Goal: Information Seeking & Learning: Learn about a topic

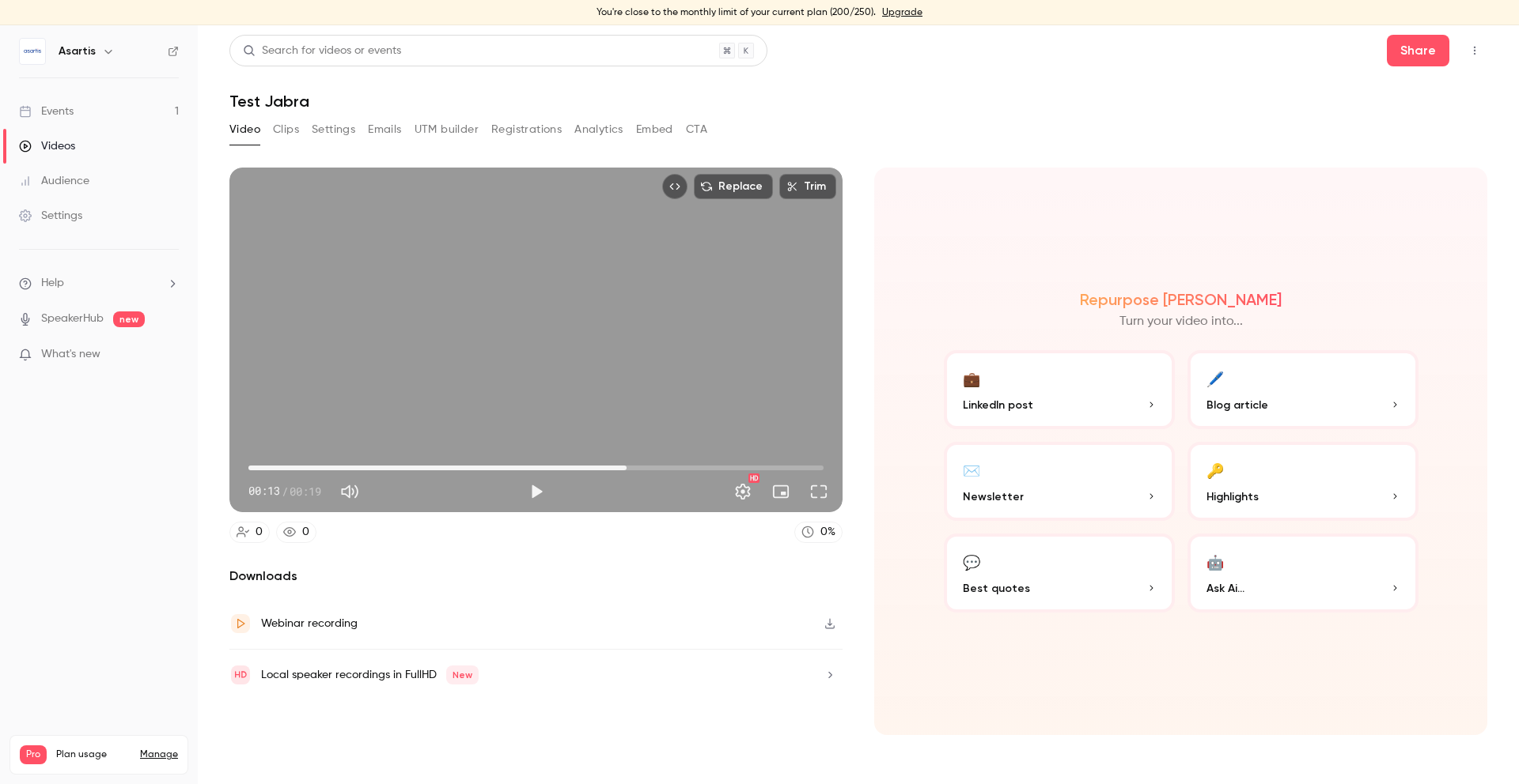
click at [107, 155] on link "Videos" at bounding box center [99, 146] width 198 height 35
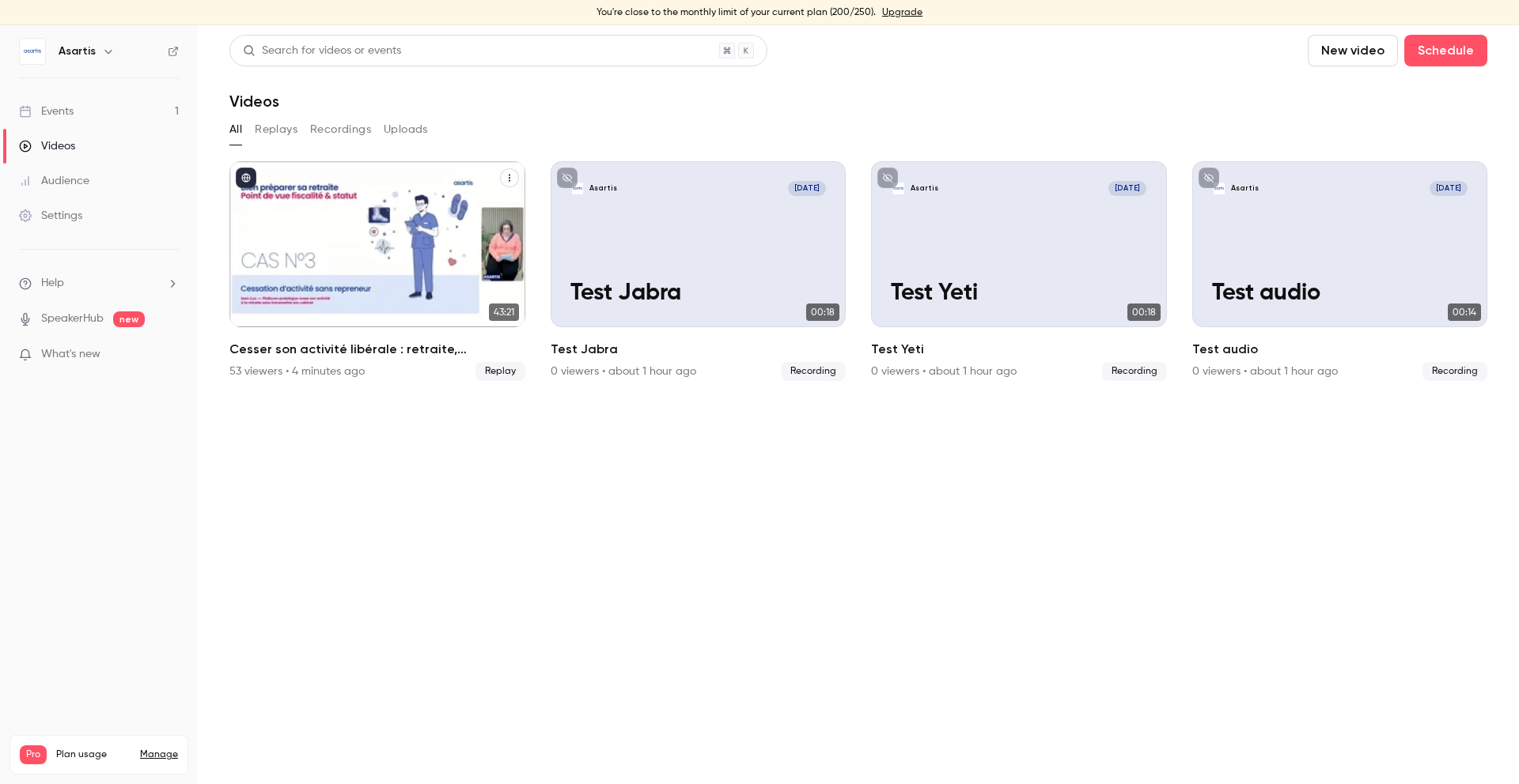
click at [299, 214] on div "Cesser son activité libérale : retraite, transmission et autres formalités... ç…" at bounding box center [377, 244] width 296 height 166
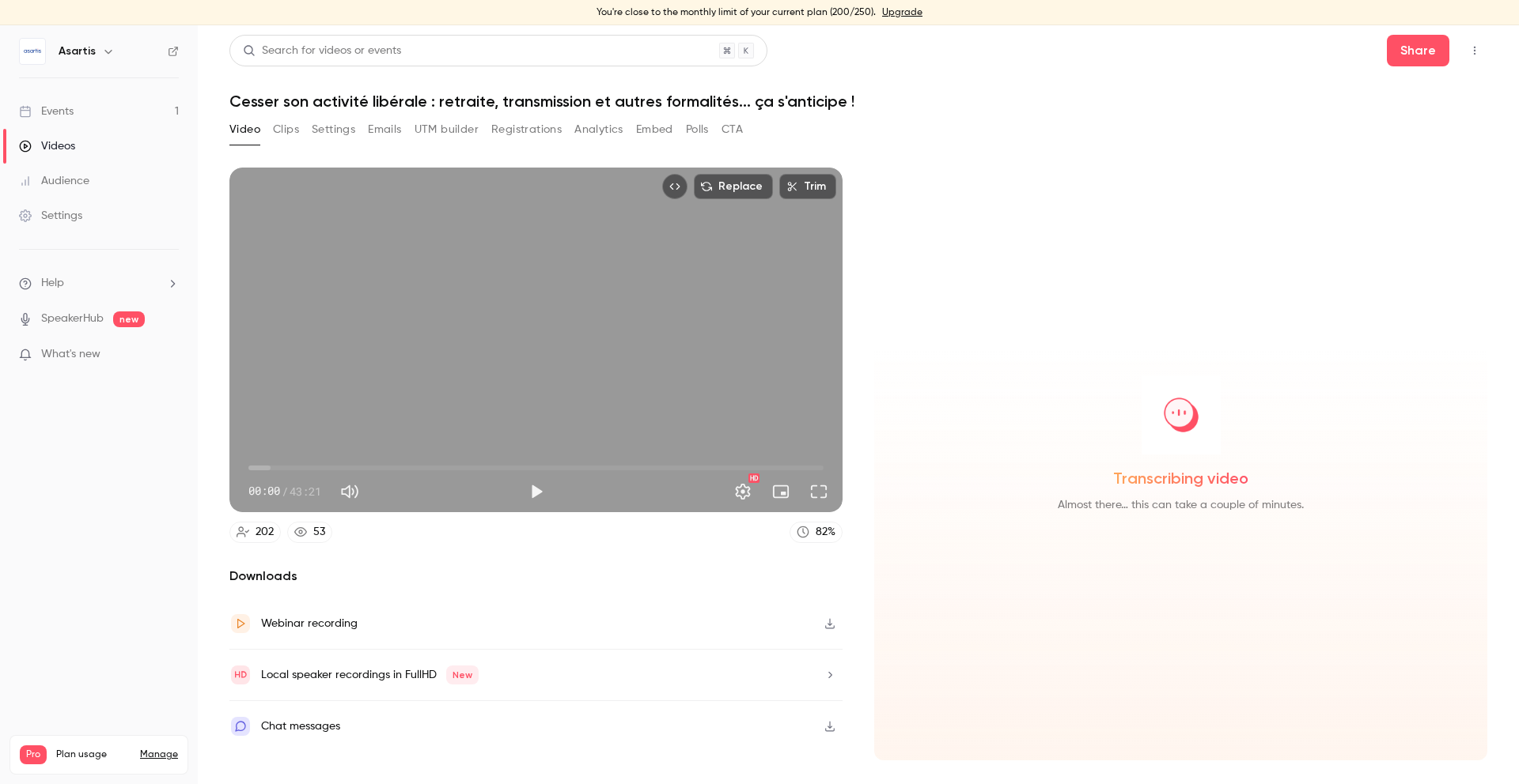
click at [593, 132] on button "Analytics" at bounding box center [599, 129] width 49 height 25
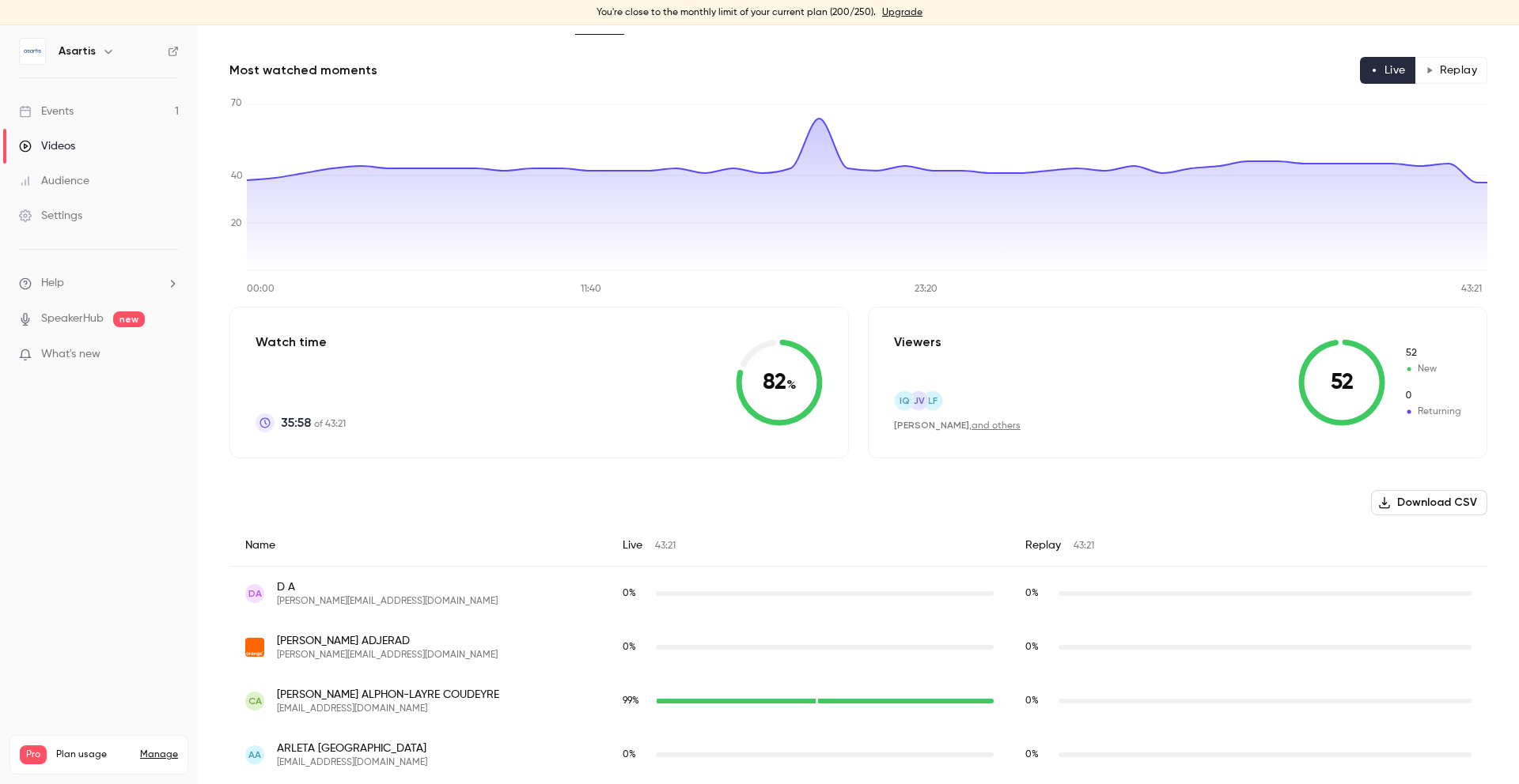
scroll to position [121, 0]
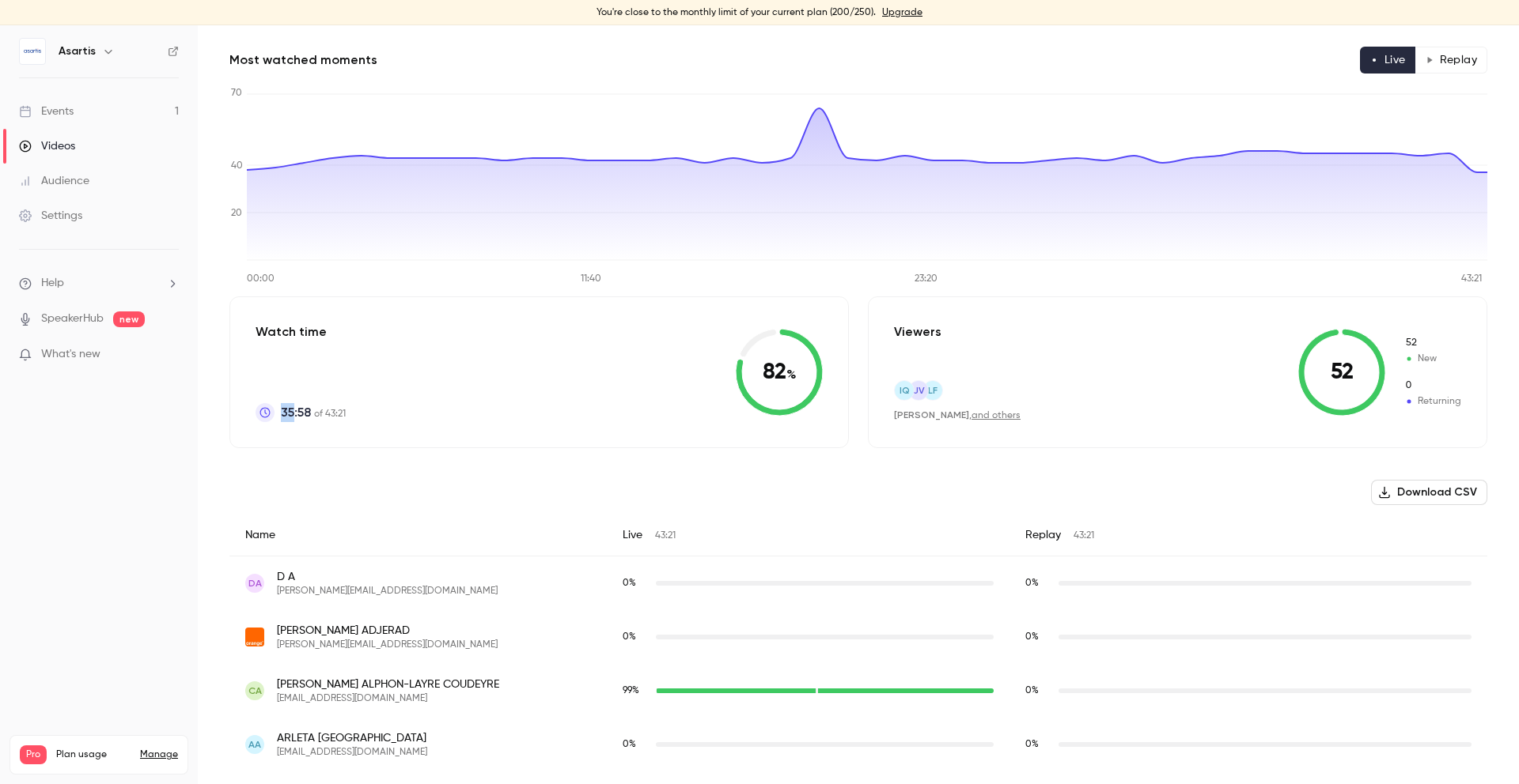
drag, startPoint x: 283, startPoint y: 413, endPoint x: 301, endPoint y: 413, distance: 18.0
click at [298, 413] on span "35:58" at bounding box center [296, 413] width 30 height 19
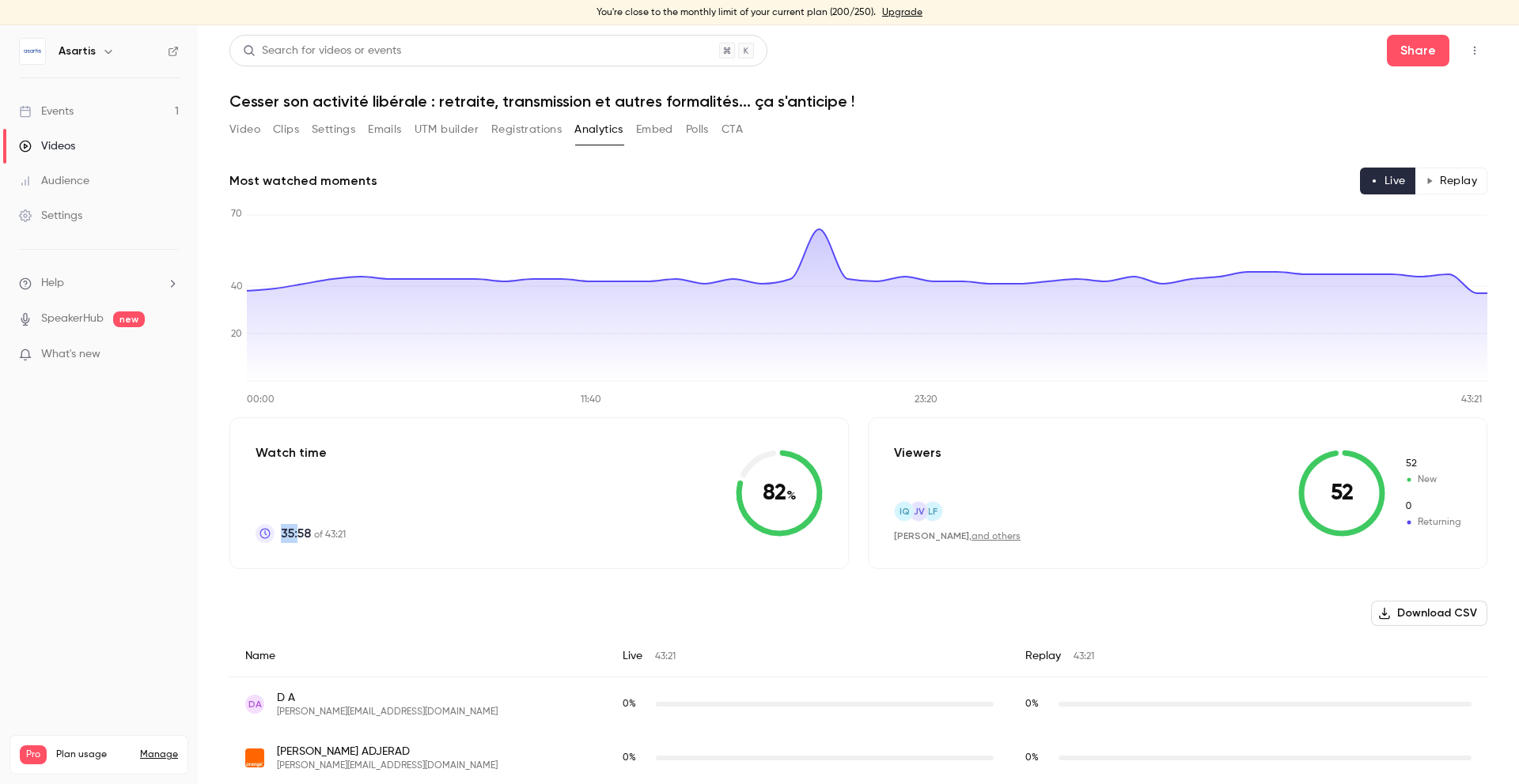
scroll to position [40, 0]
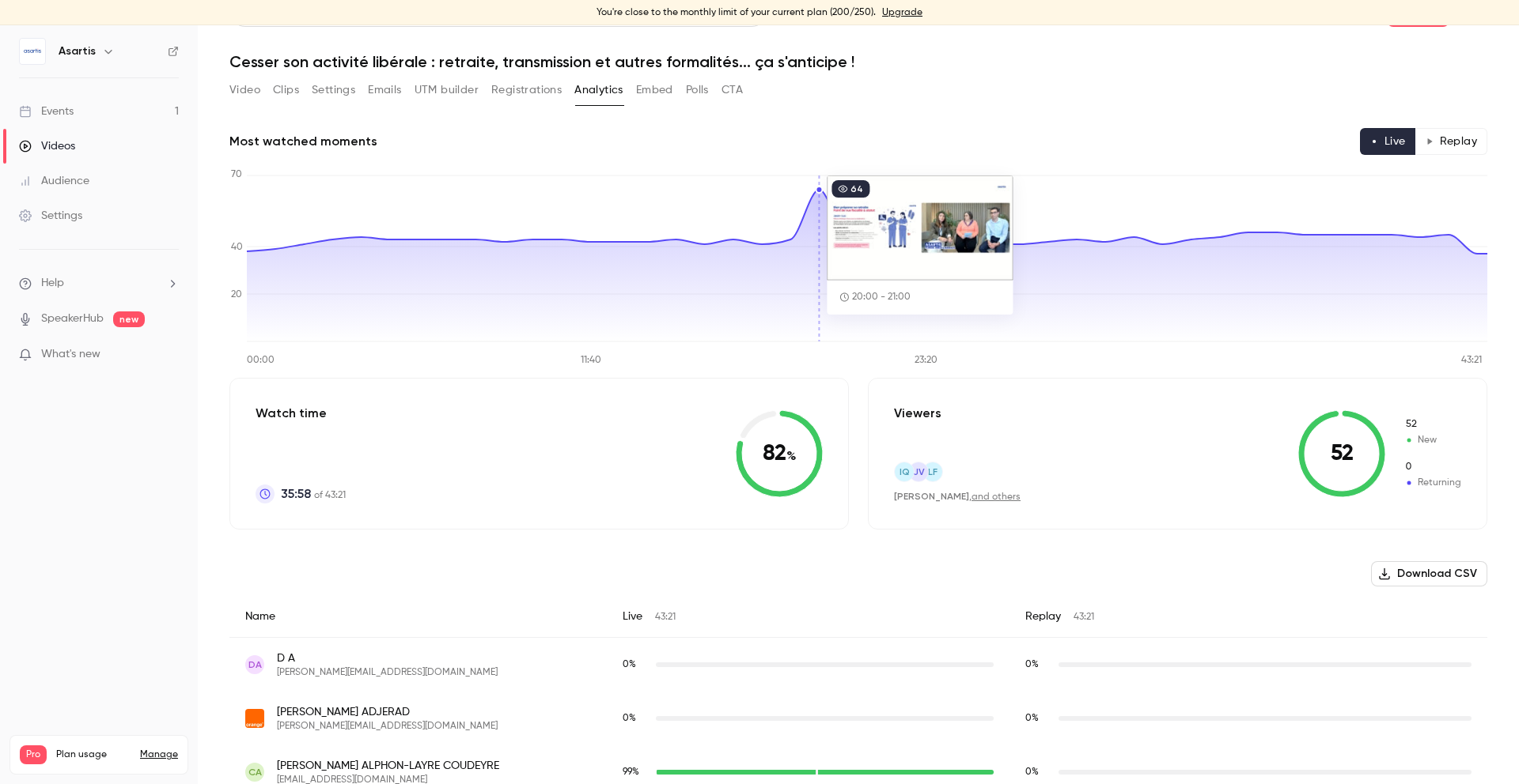
click at [822, 228] on icon at bounding box center [867, 265] width 1241 height 152
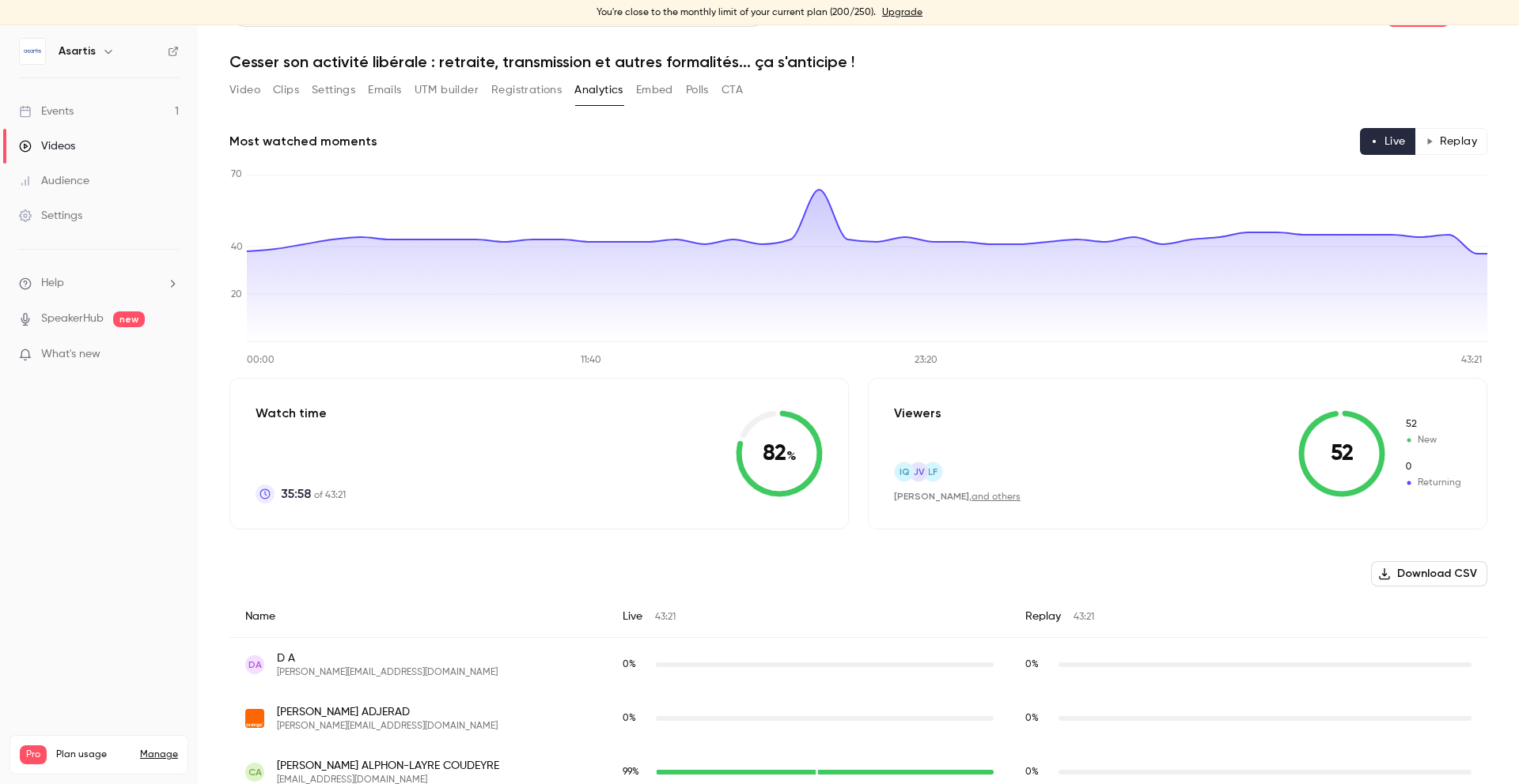
click at [735, 90] on button "CTA" at bounding box center [732, 90] width 22 height 25
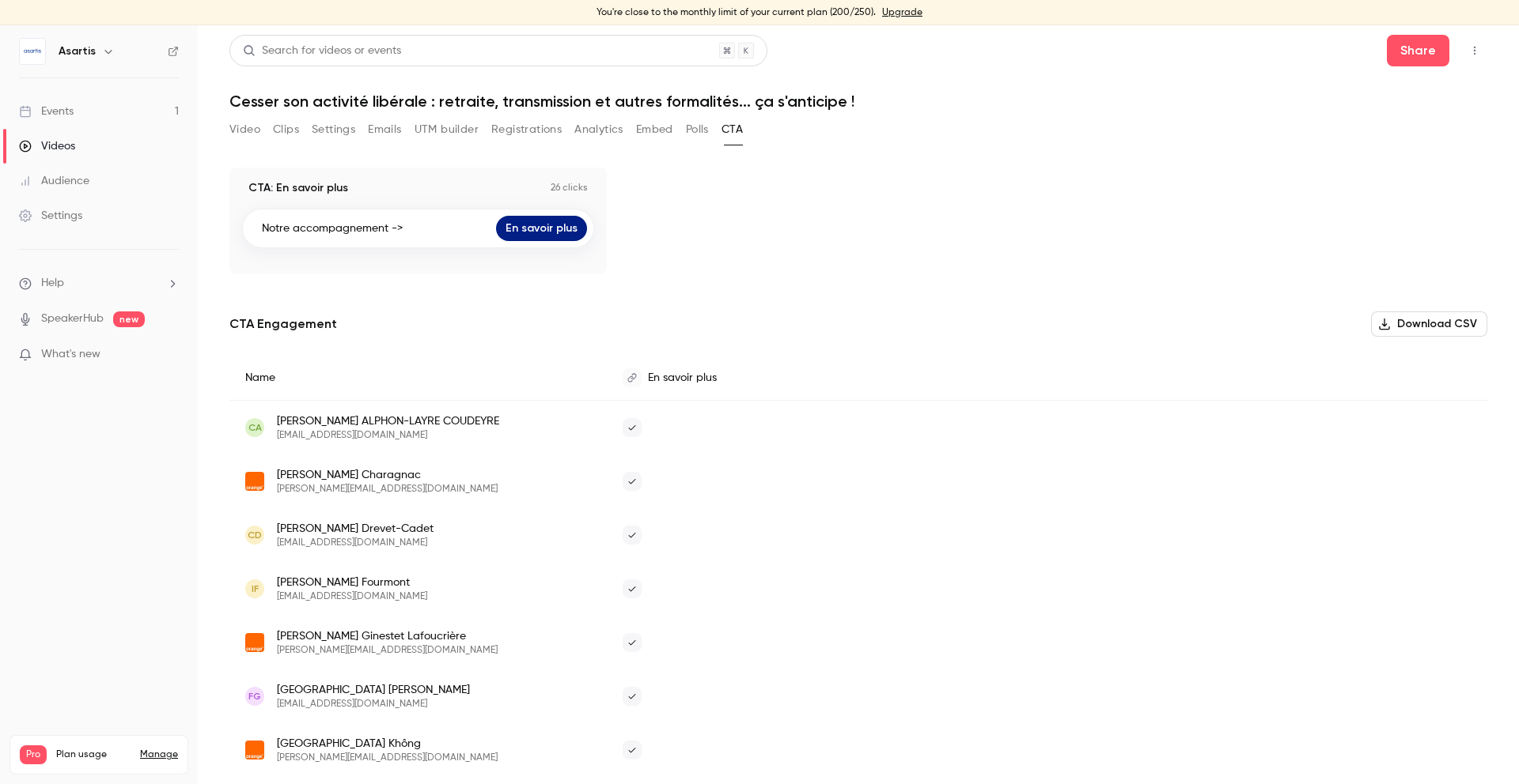
click at [559, 186] on p "26 clicks" at bounding box center [569, 188] width 37 height 12
click at [685, 198] on div "CTA: En savoir plus 26 clicks Notre accompagnement -> En savoir plus" at bounding box center [858, 220] width 1258 height 106
click at [252, 131] on button "Video" at bounding box center [244, 129] width 31 height 25
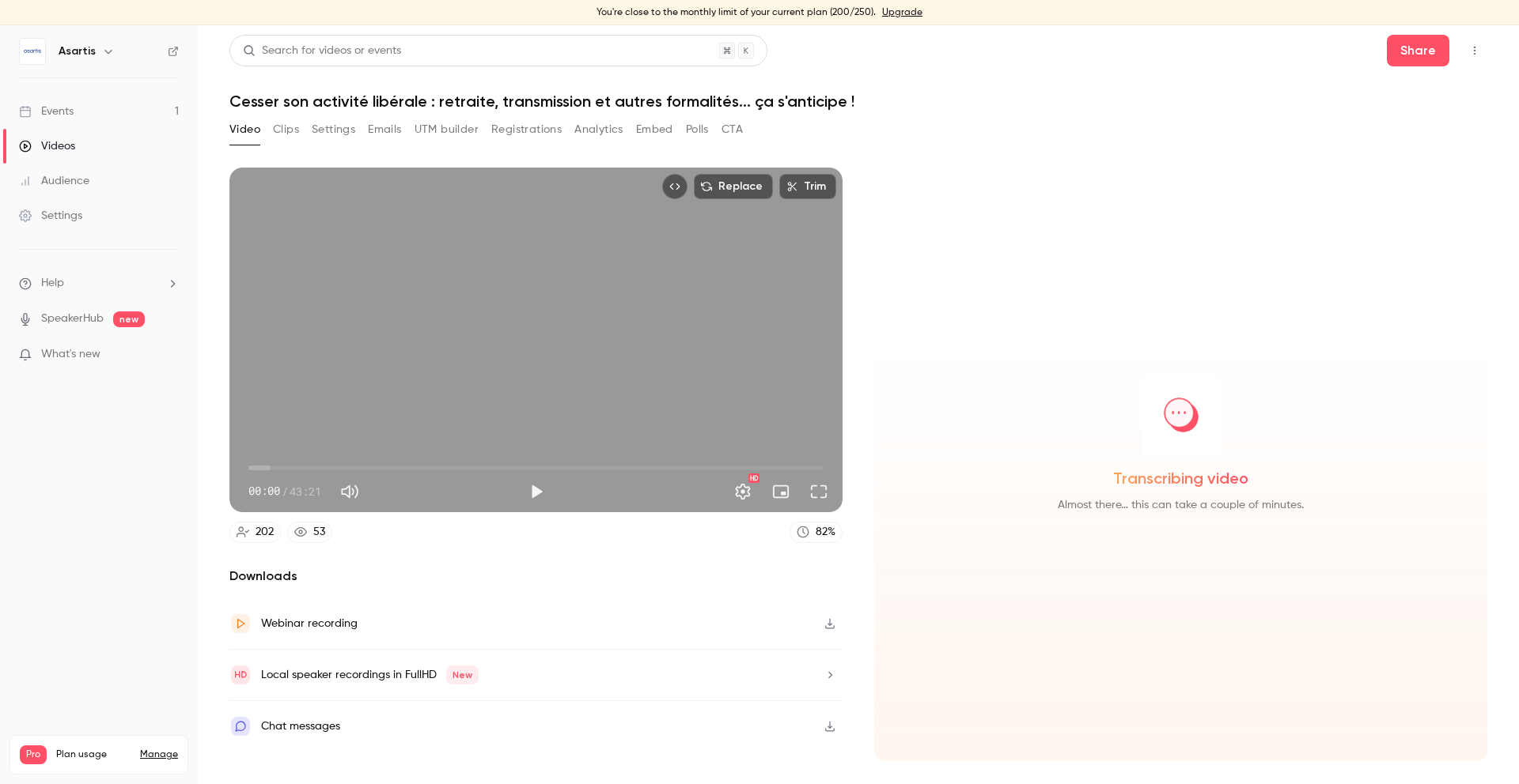
click at [740, 130] on button "CTA" at bounding box center [732, 129] width 22 height 25
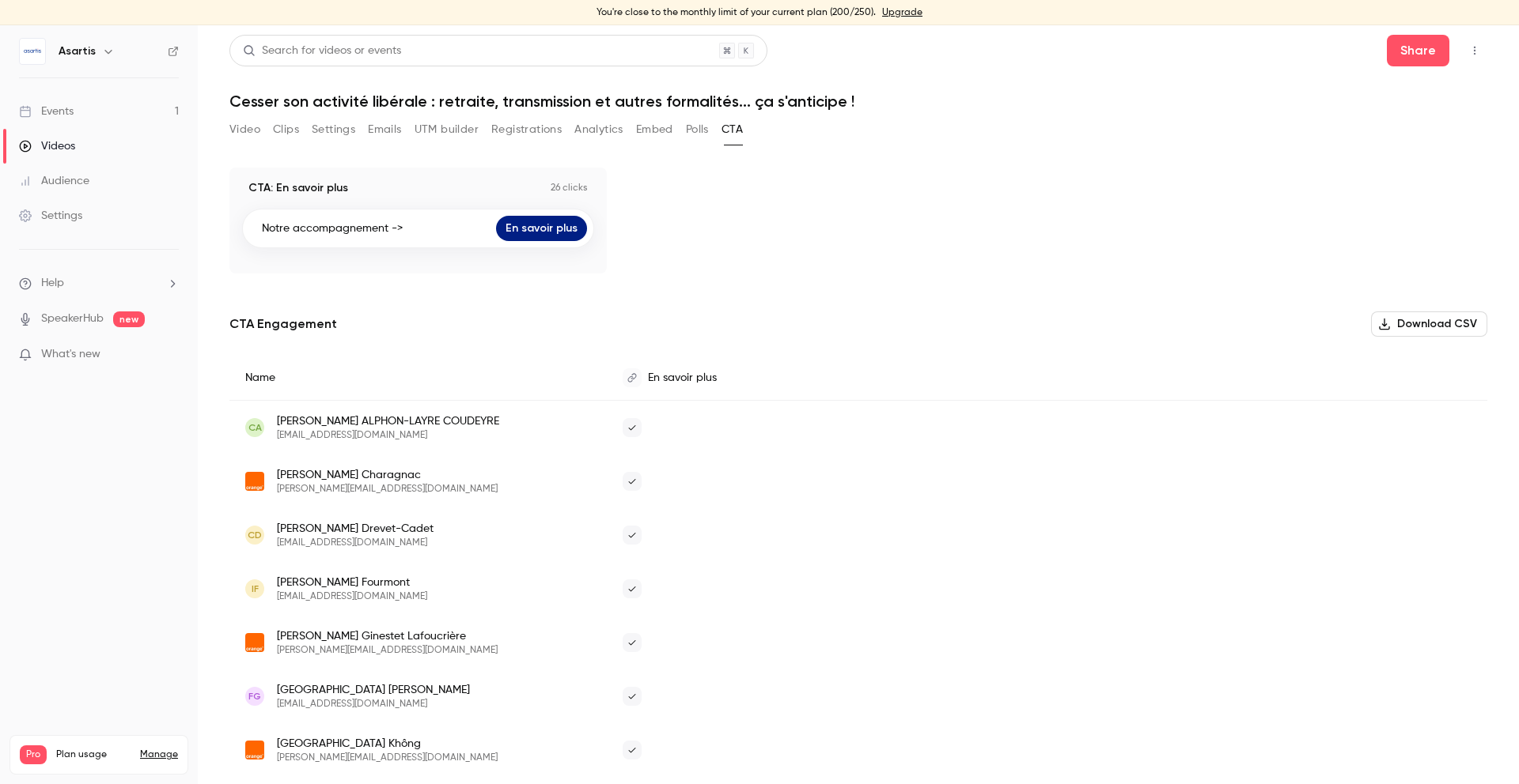
click at [319, 129] on button "Settings" at bounding box center [334, 129] width 43 height 25
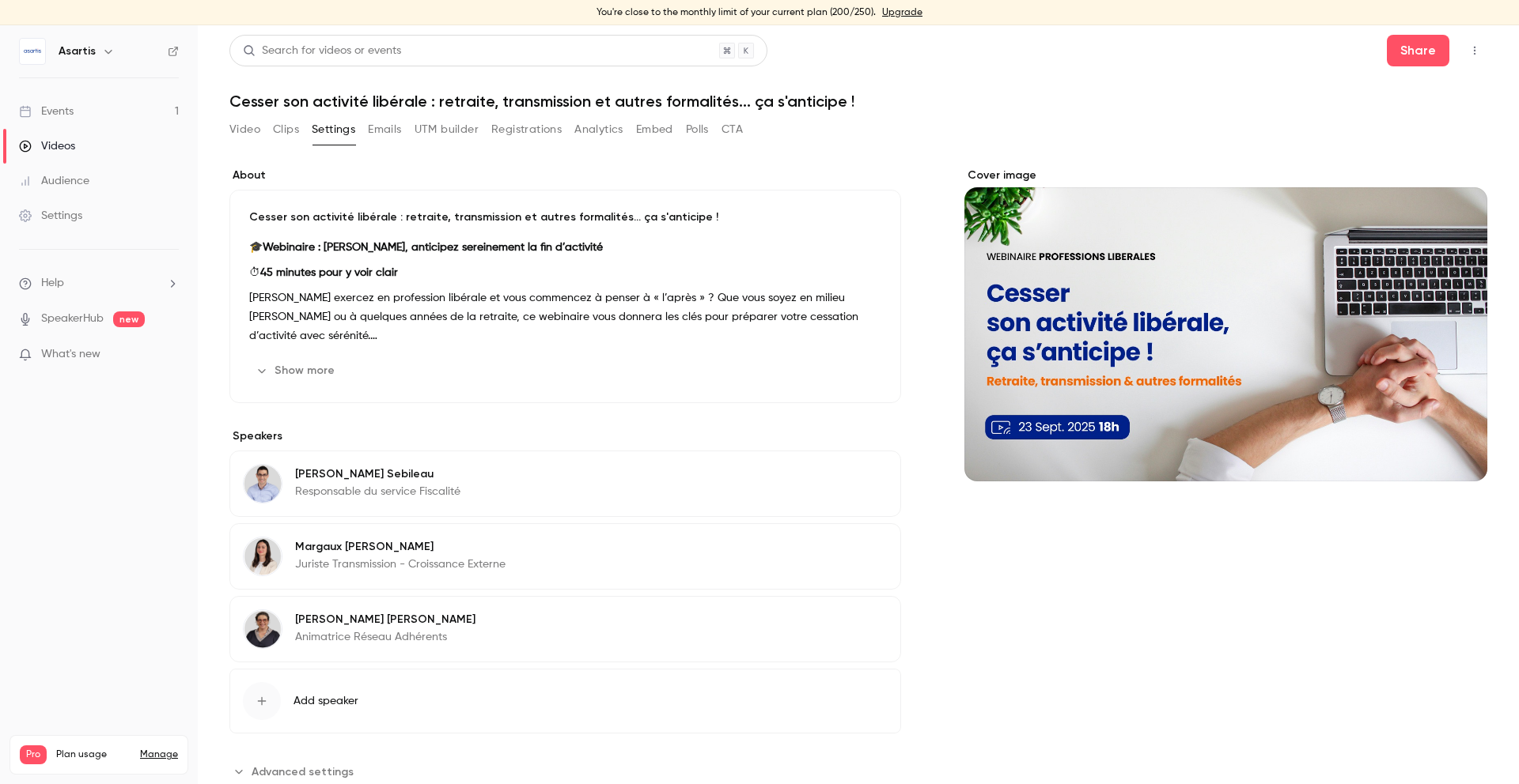
click at [280, 129] on button "Clips" at bounding box center [287, 129] width 26 height 25
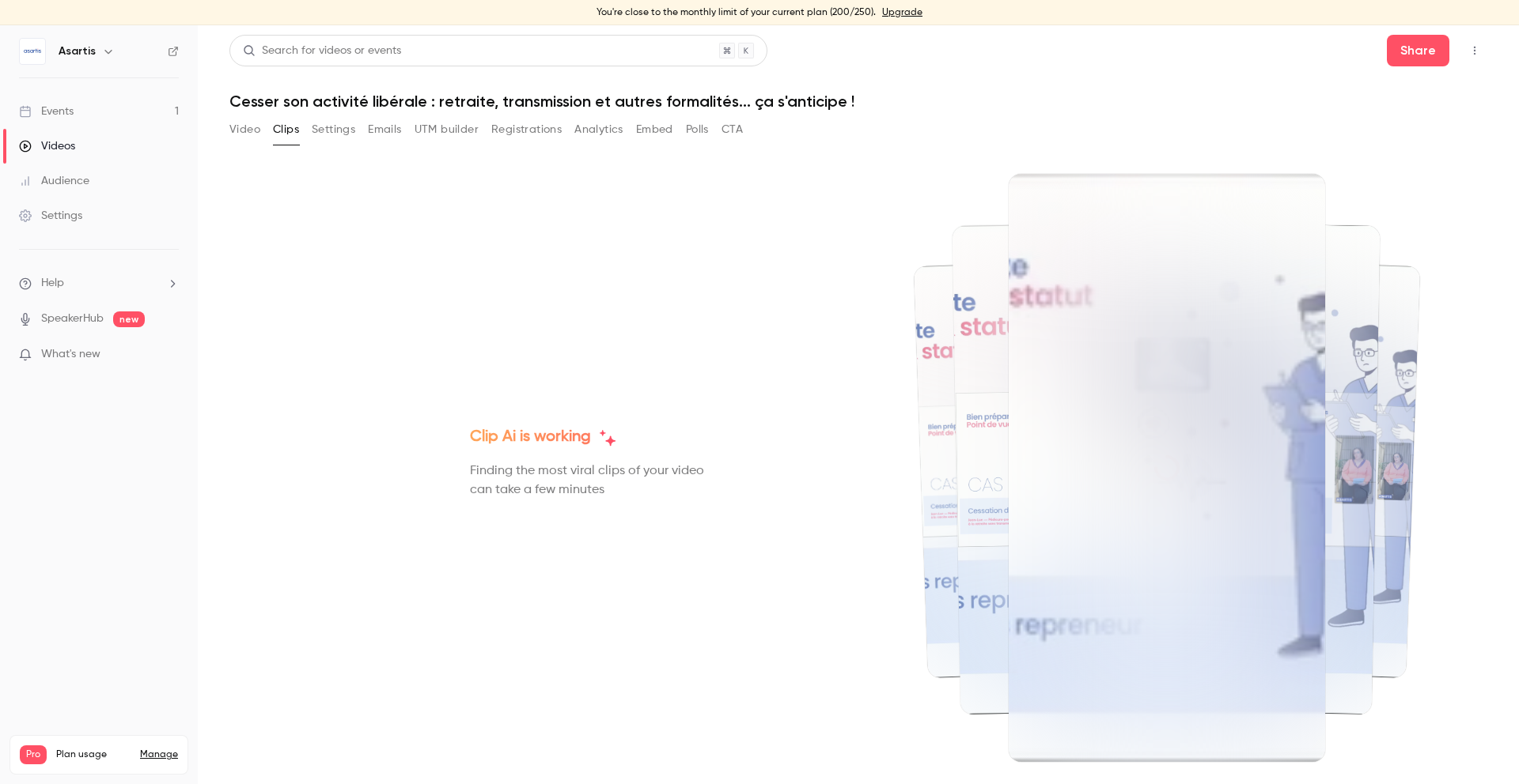
click at [347, 130] on button "Settings" at bounding box center [334, 129] width 43 height 25
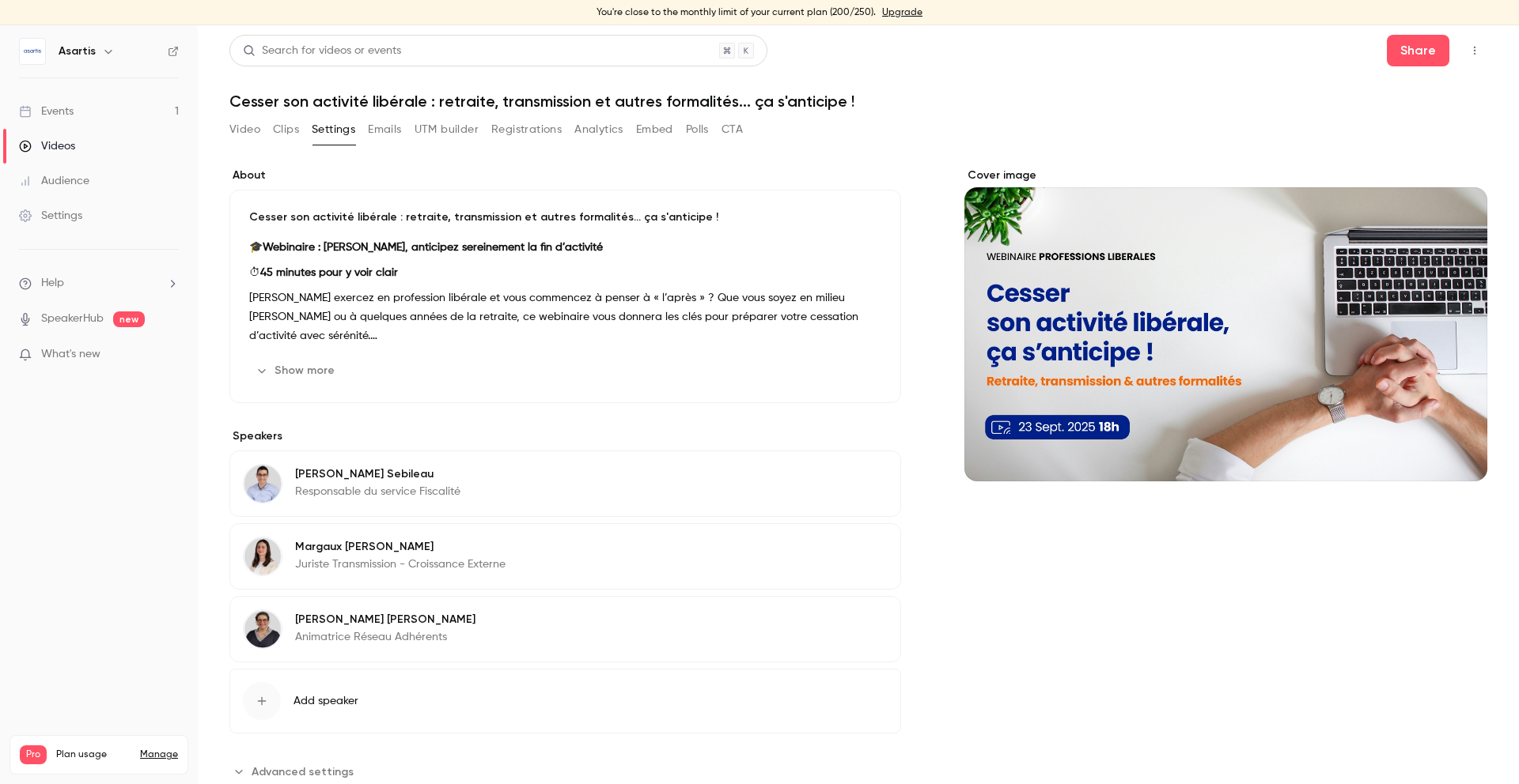
click at [379, 133] on button "Emails" at bounding box center [384, 129] width 33 height 25
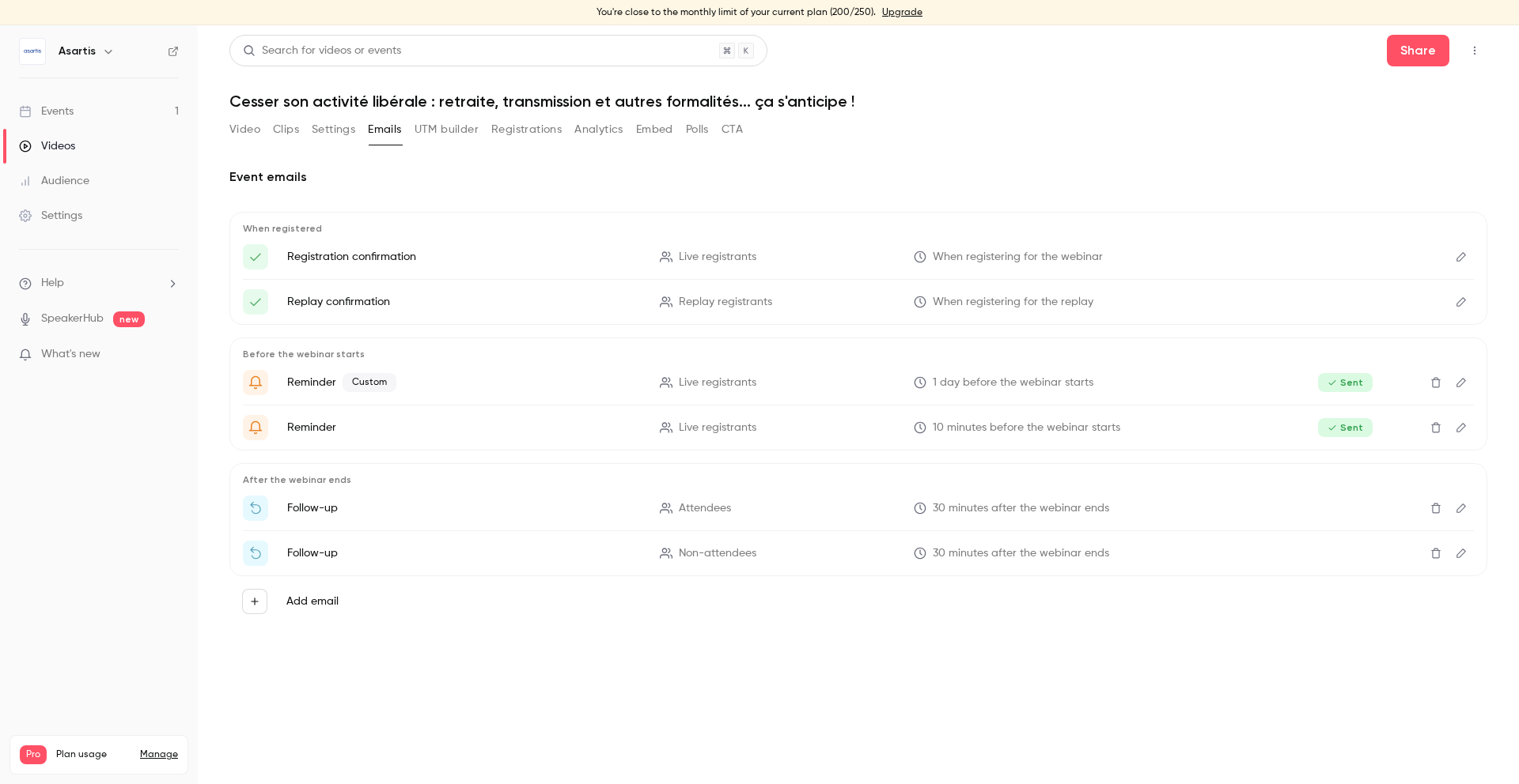
click at [442, 132] on button "UTM builder" at bounding box center [447, 129] width 64 height 25
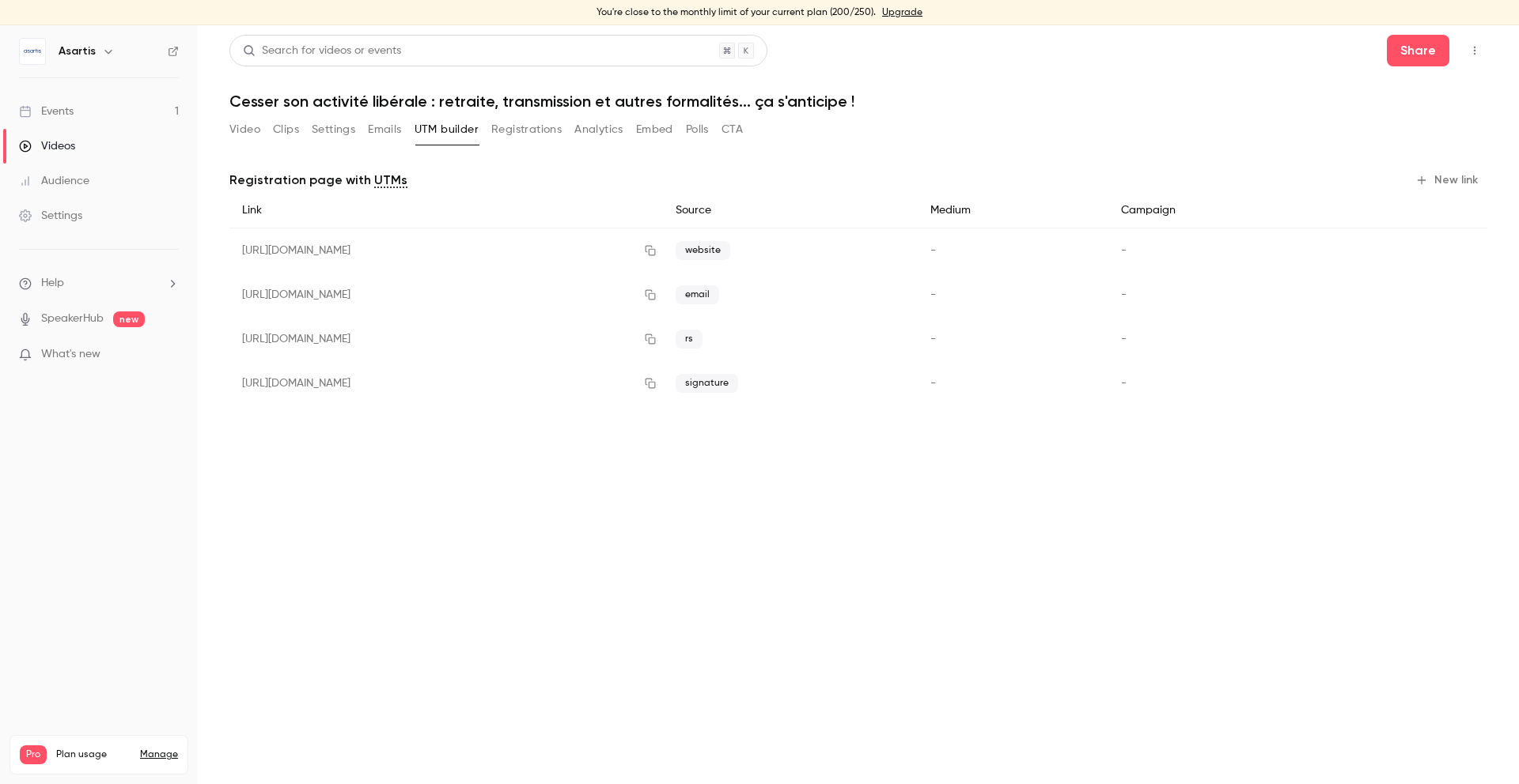
click at [509, 133] on button "Registrations" at bounding box center [526, 129] width 71 height 25
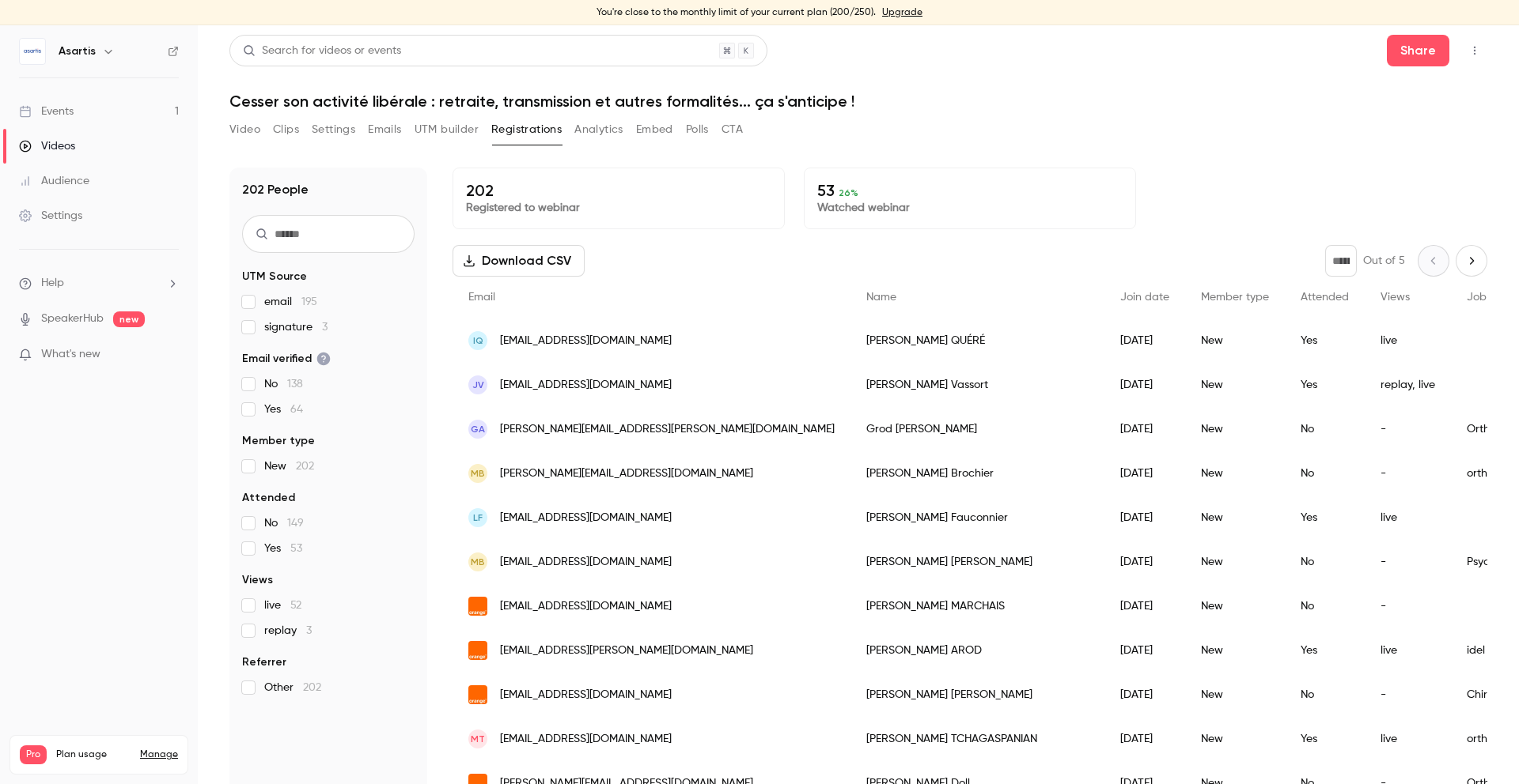
click at [604, 134] on button "Analytics" at bounding box center [599, 129] width 49 height 25
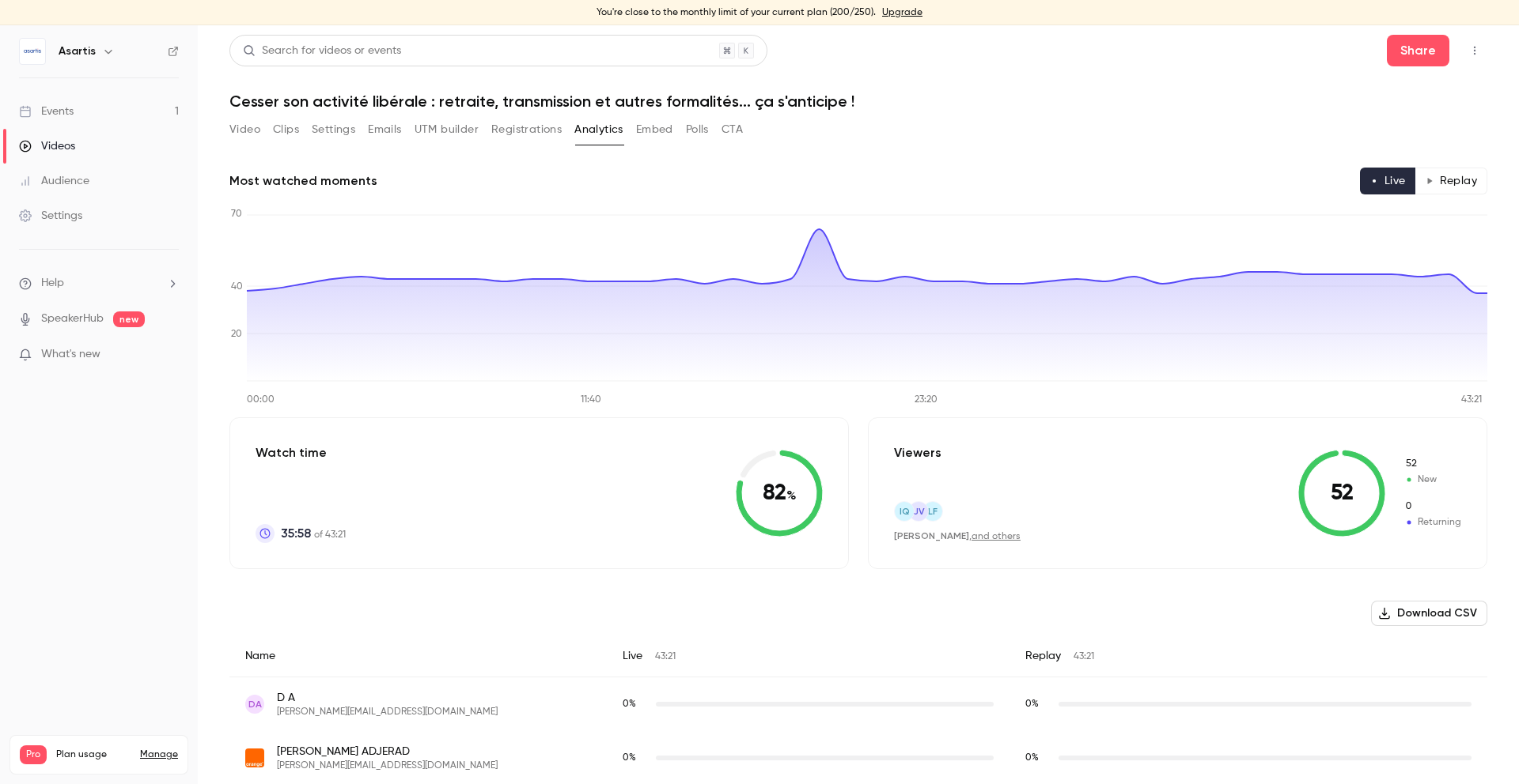
click at [249, 130] on button "Video" at bounding box center [244, 129] width 31 height 25
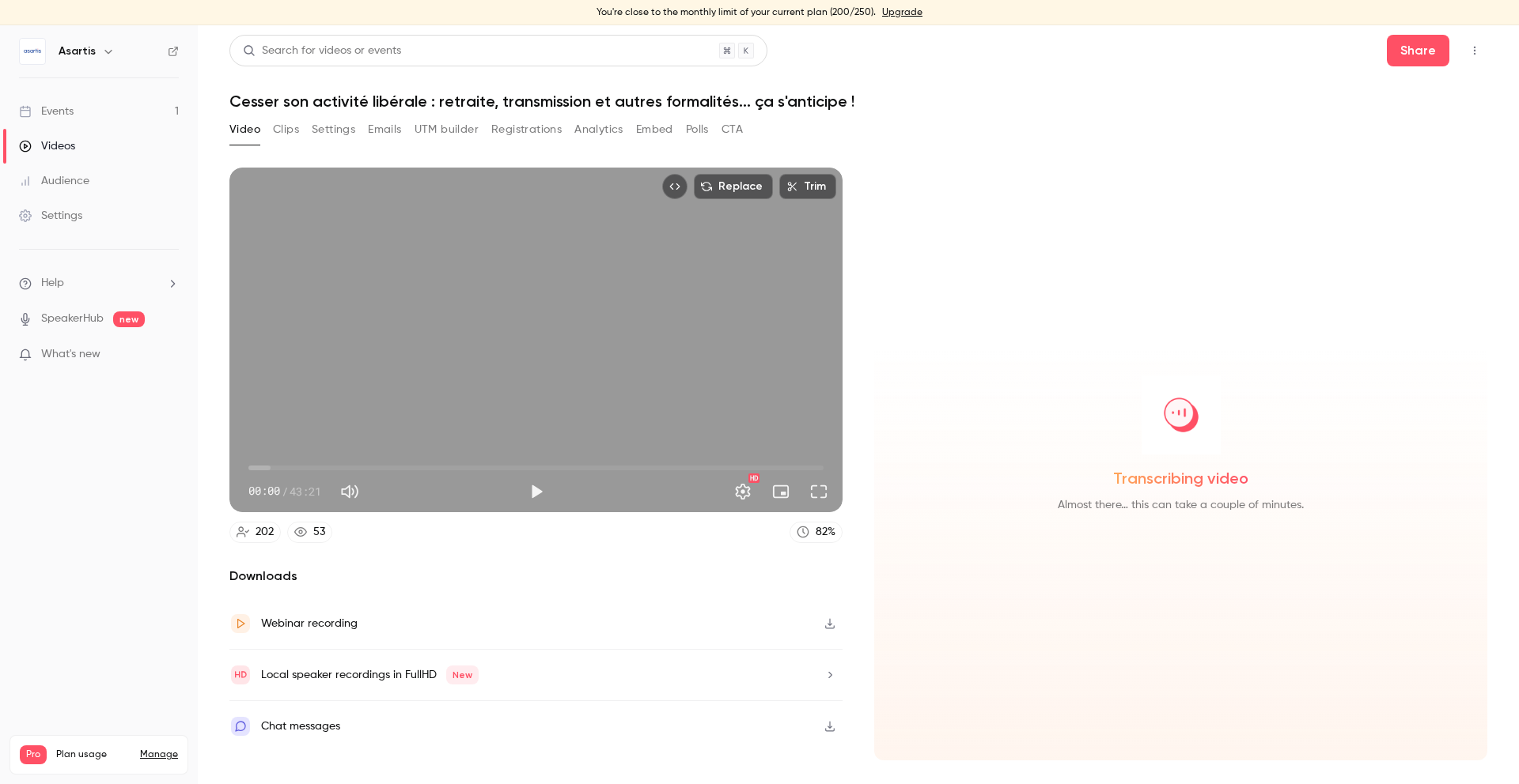
click at [76, 116] on link "Events 1" at bounding box center [99, 111] width 198 height 35
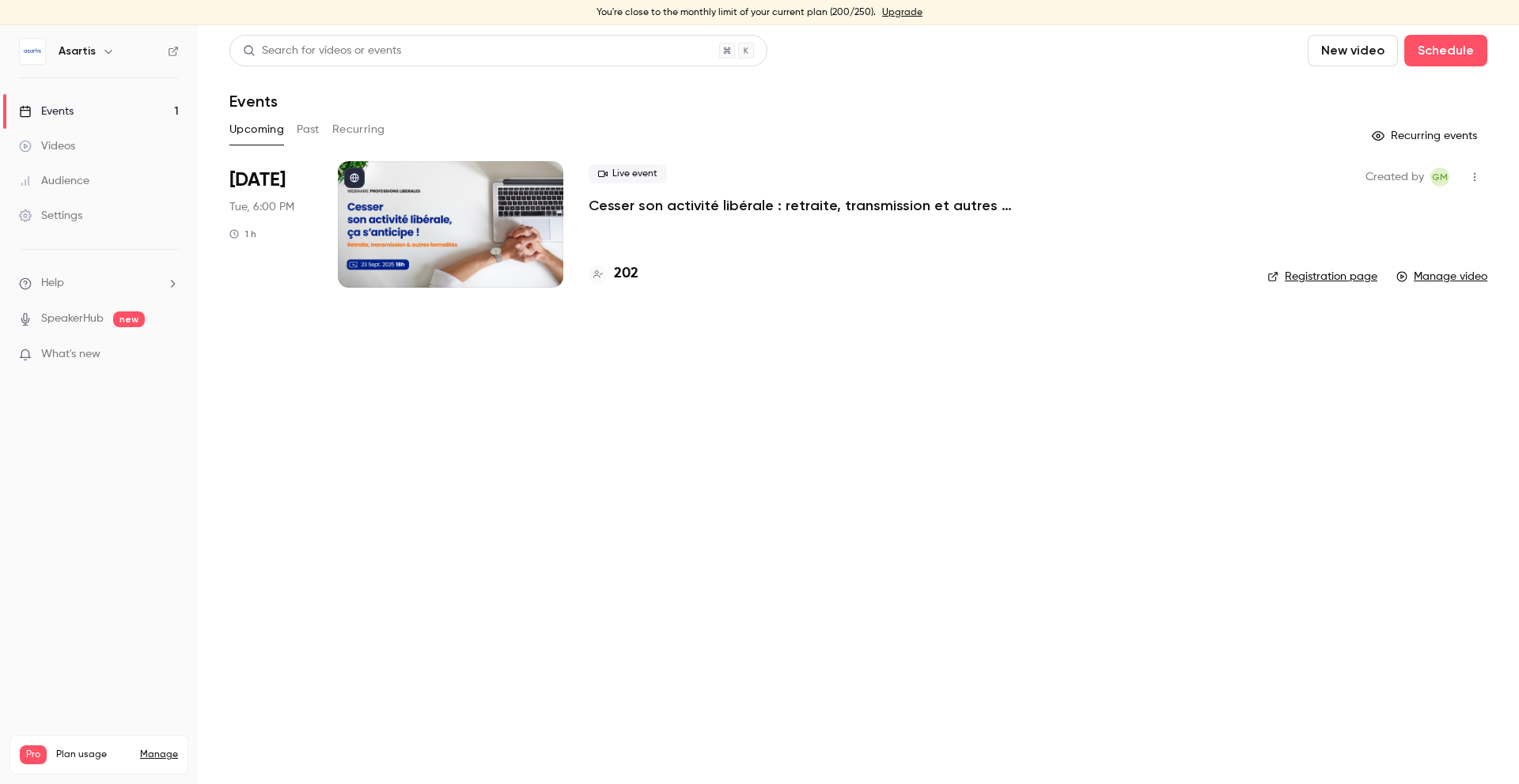
click at [306, 133] on button "Past" at bounding box center [308, 129] width 23 height 25
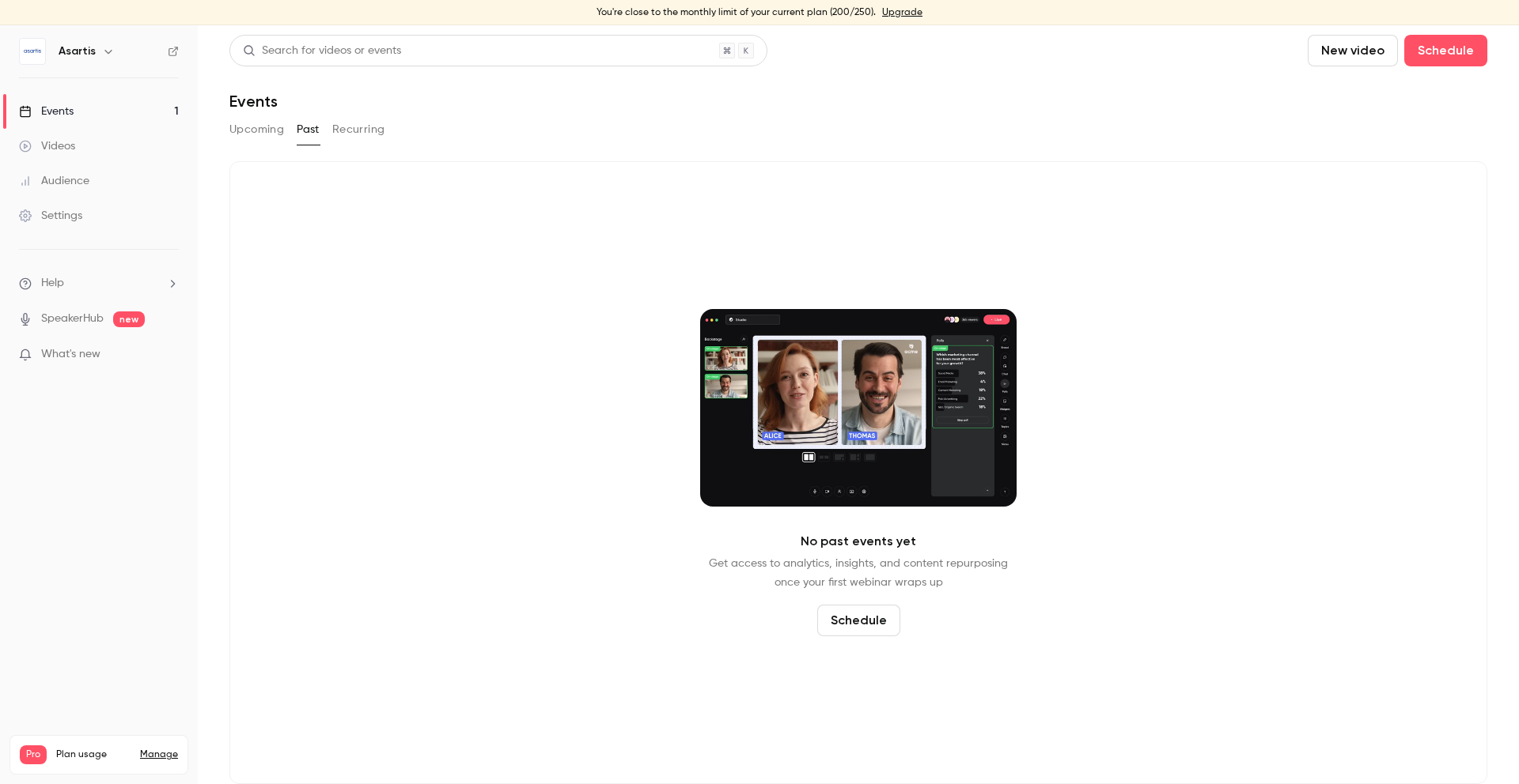
click at [262, 130] on button "Upcoming" at bounding box center [256, 129] width 55 height 25
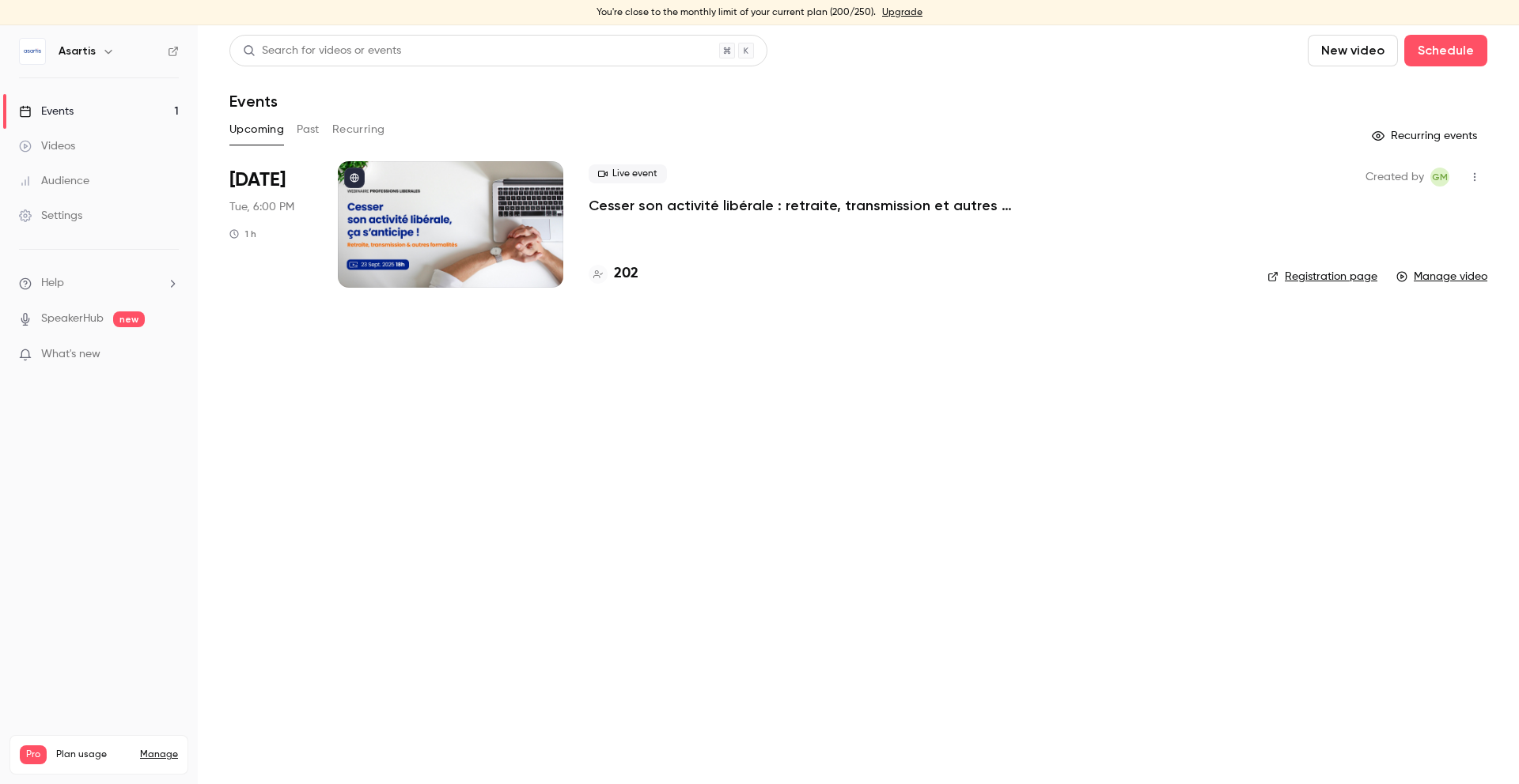
click at [406, 197] on div at bounding box center [450, 224] width 225 height 126
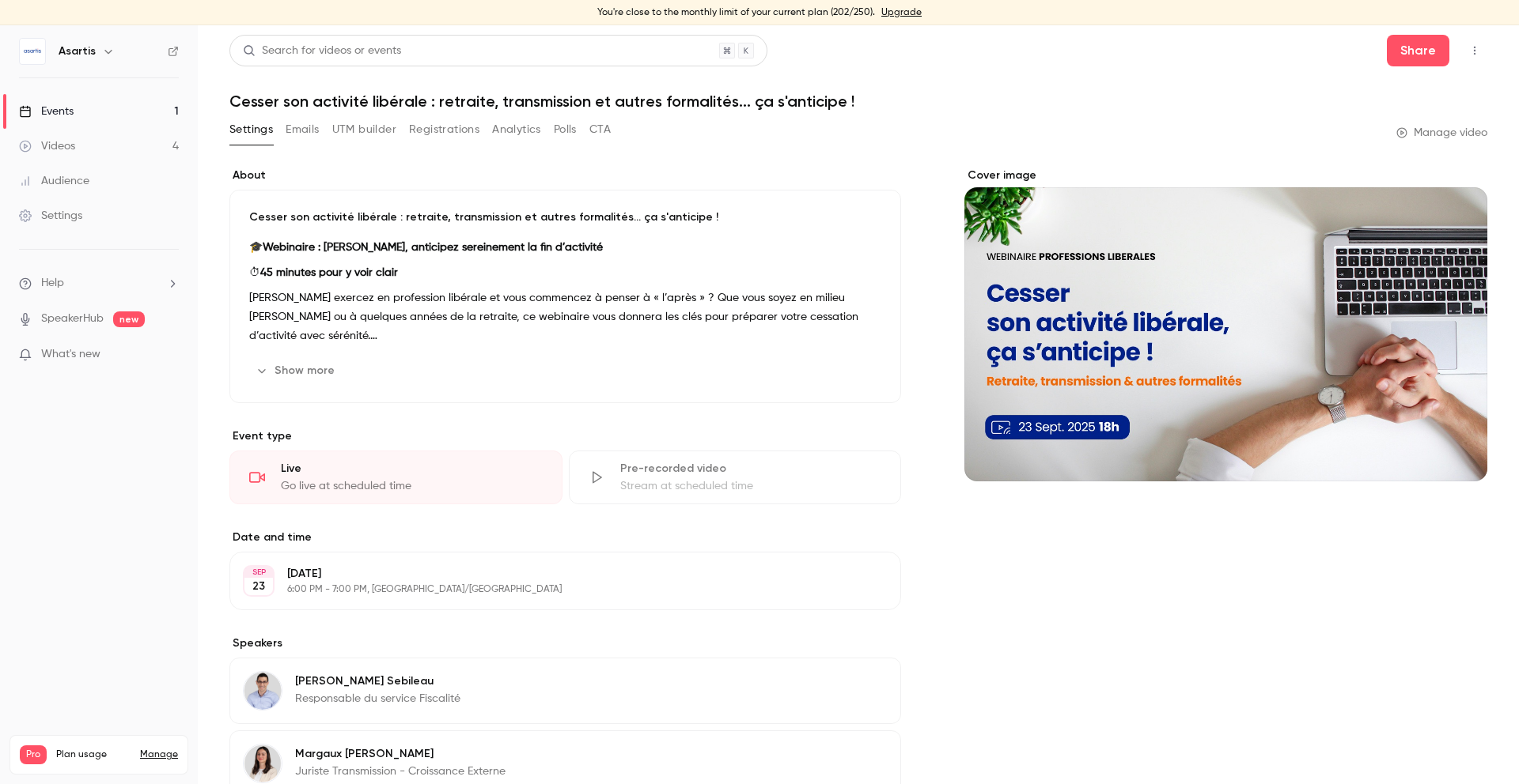
click at [508, 130] on button "Analytics" at bounding box center [517, 129] width 49 height 25
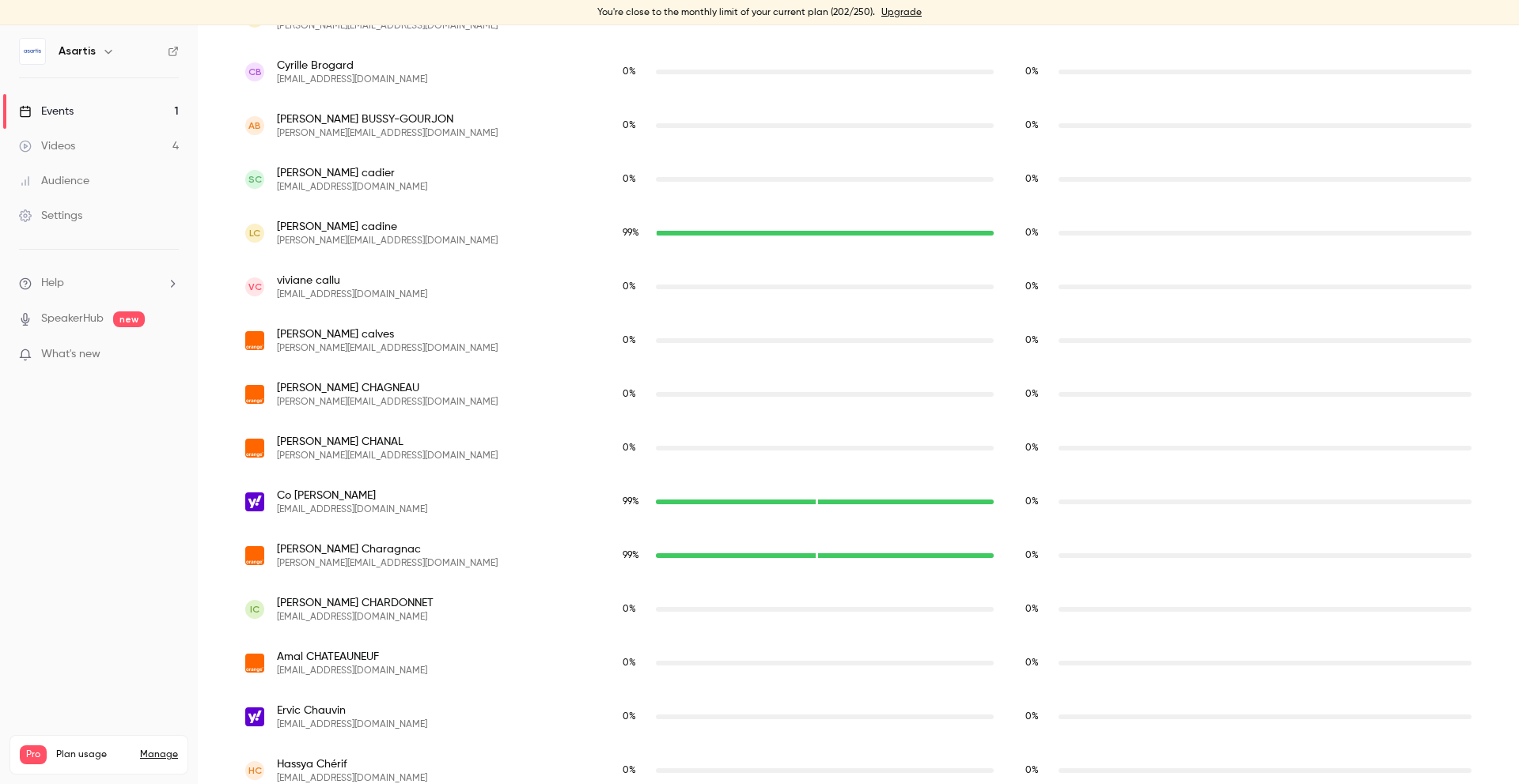
scroll to position [2466, 0]
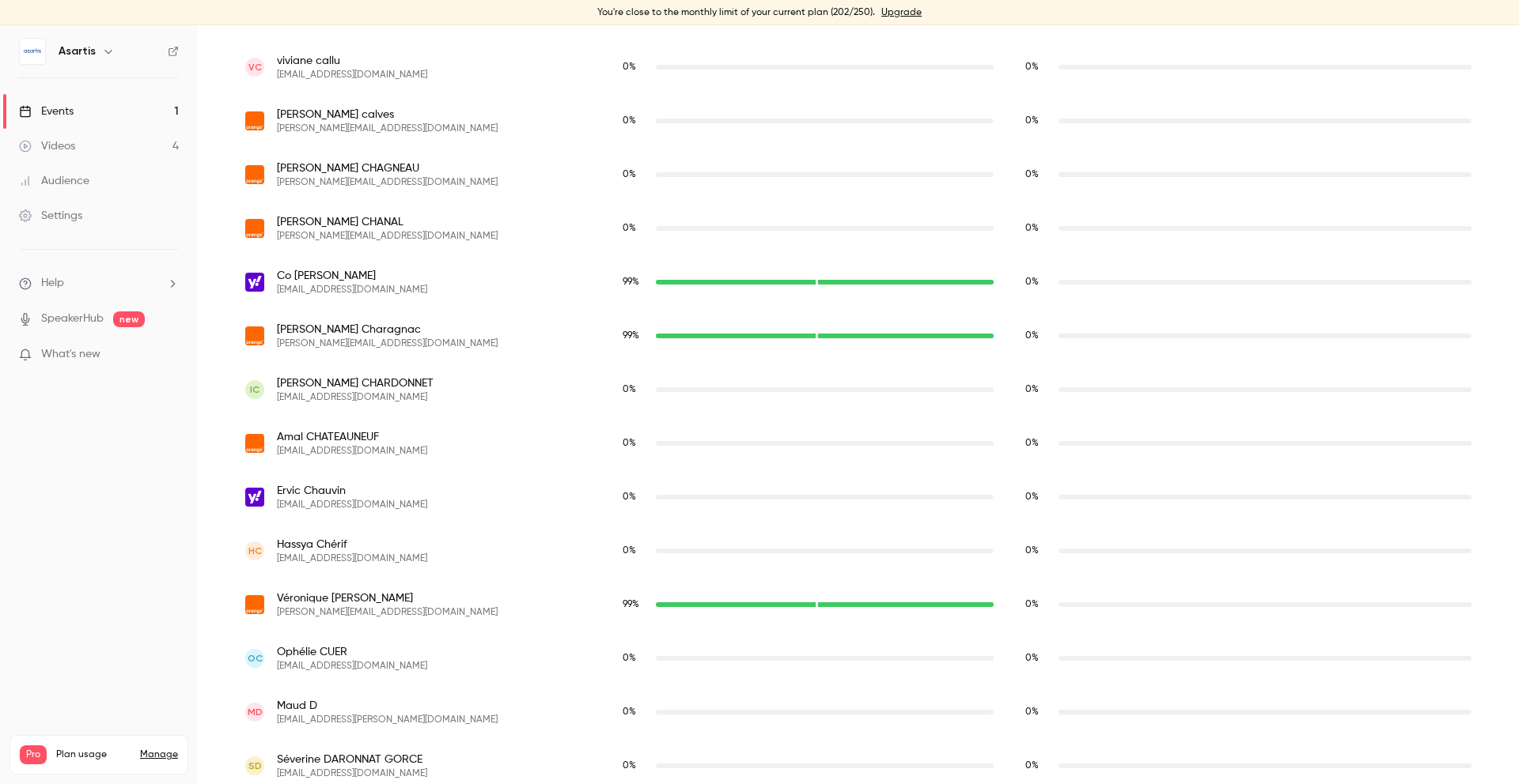
click at [477, 332] on div "[PERSON_NAME] [PERSON_NAME][EMAIL_ADDRESS][DOMAIN_NAME]" at bounding box center [418, 336] width 346 height 28
click at [249, 333] on img "anne.charagnac@orange.fr" at bounding box center [255, 336] width 19 height 19
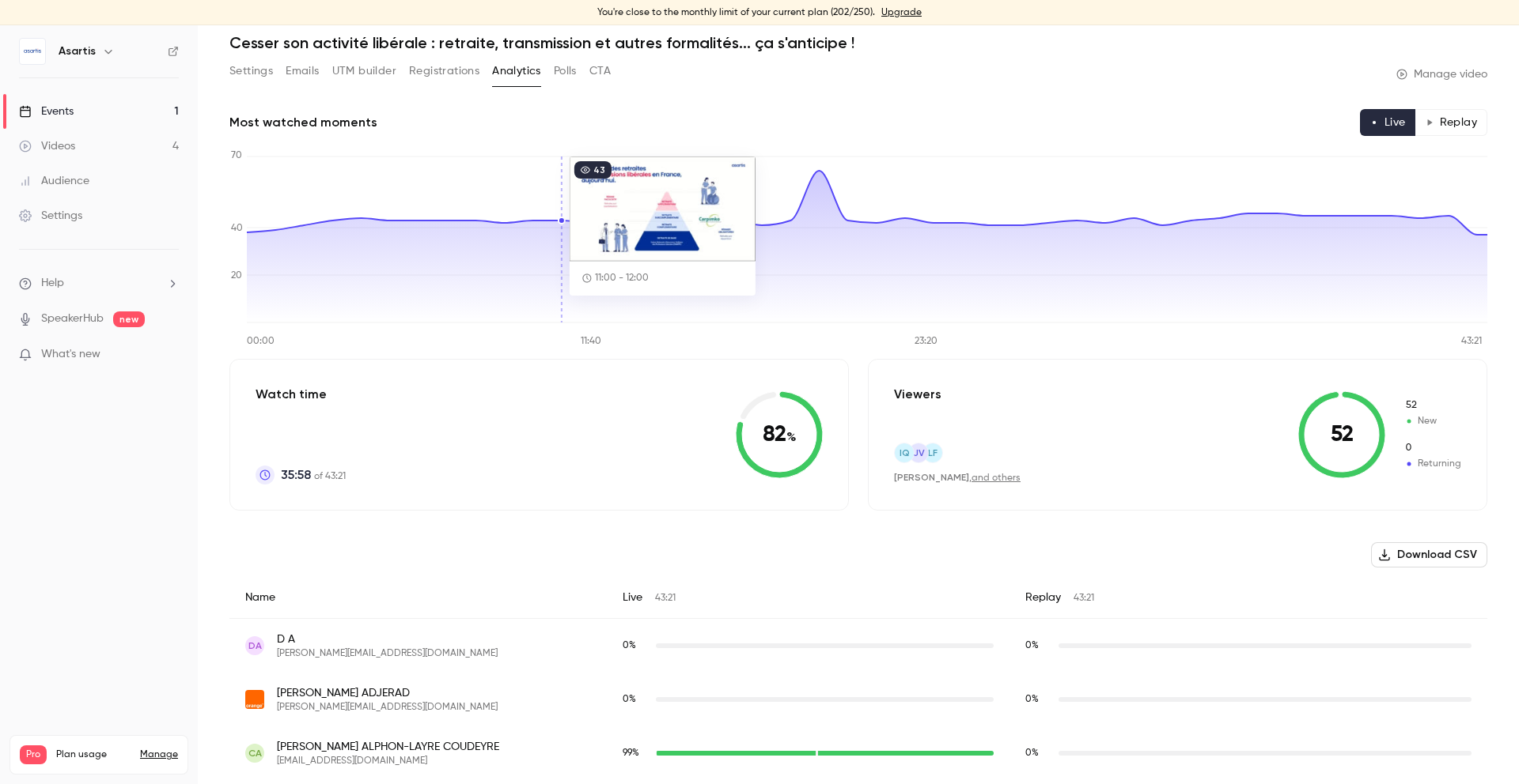
scroll to position [55, 0]
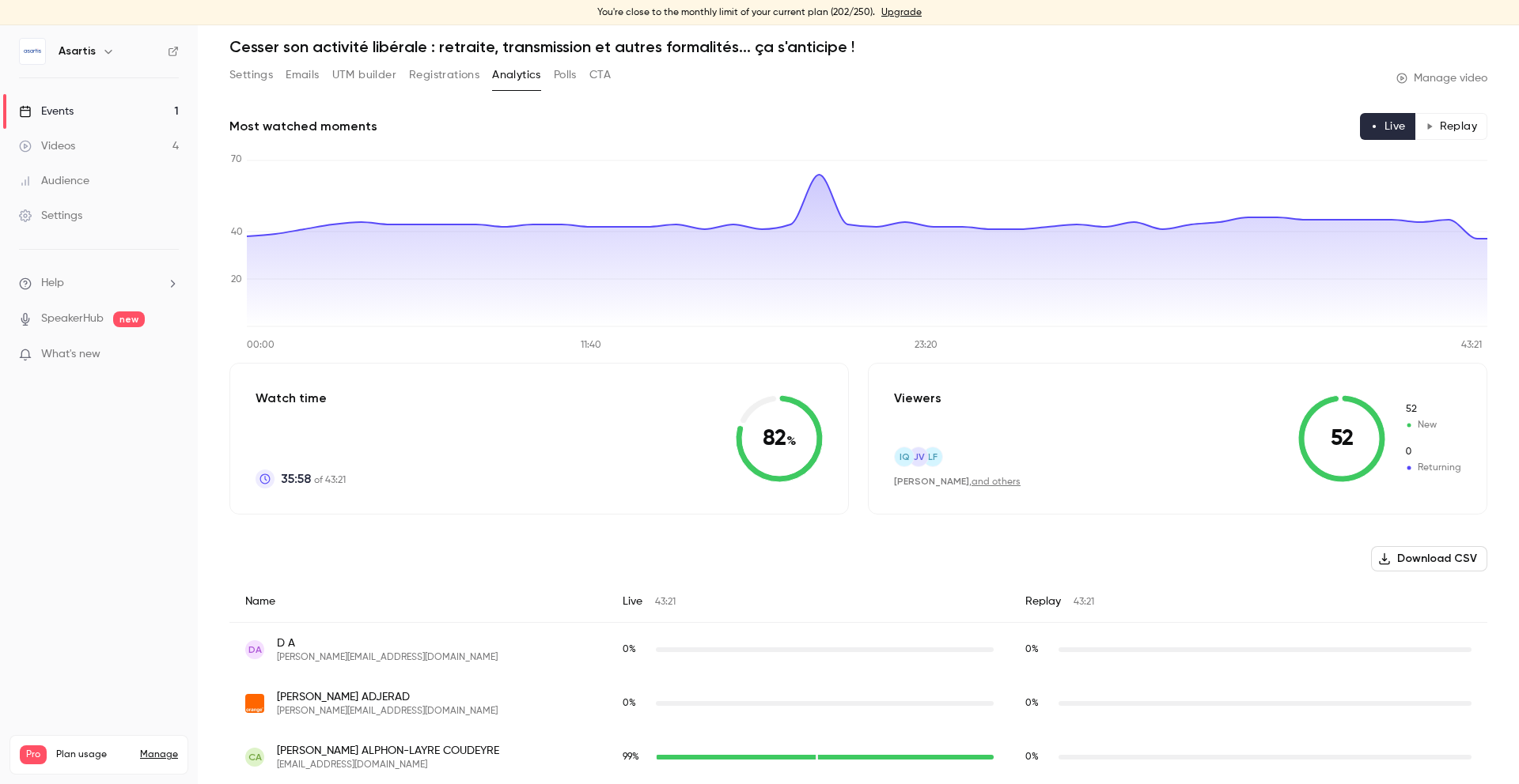
click at [564, 71] on button "Polls" at bounding box center [565, 74] width 23 height 25
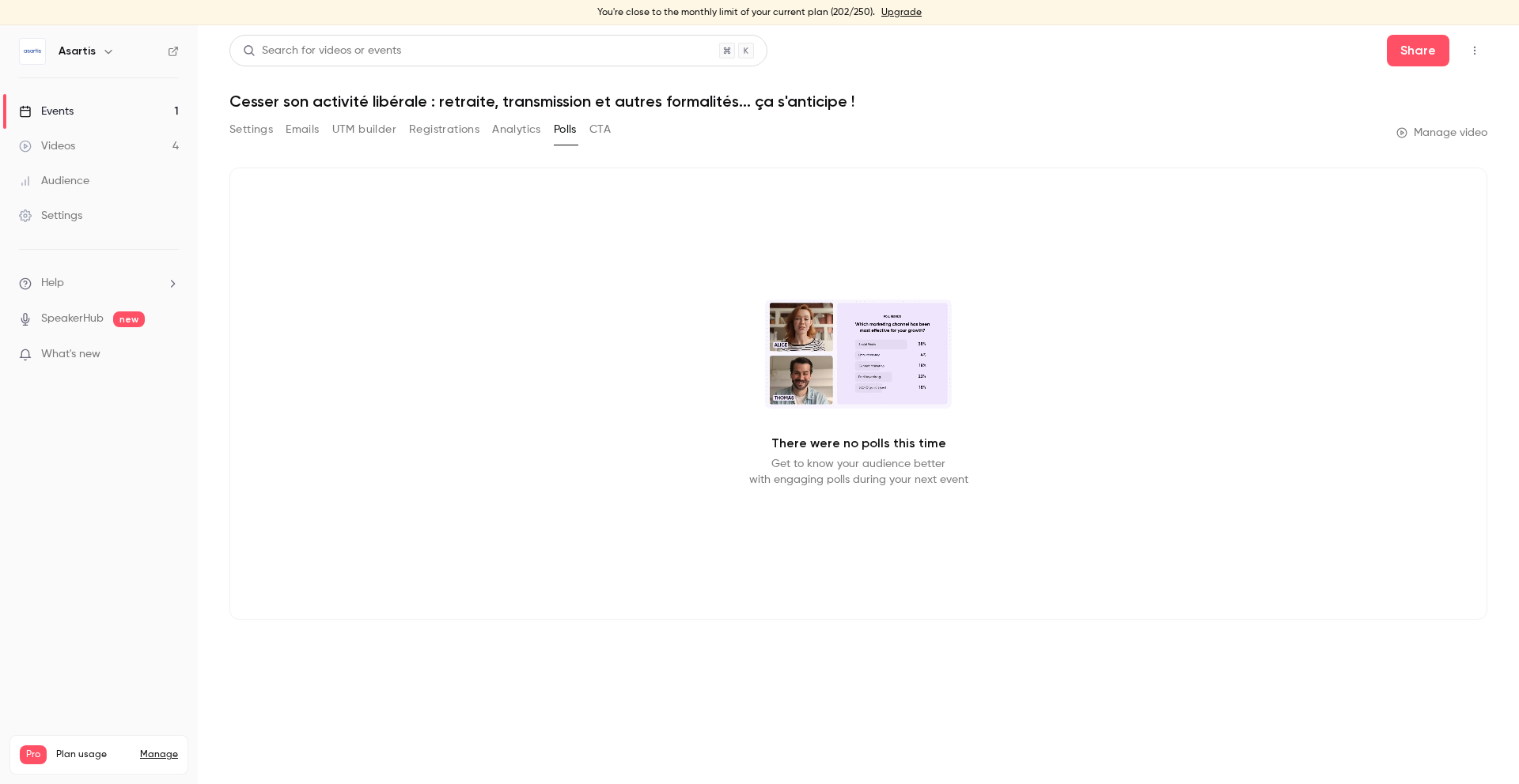
click at [603, 134] on button "CTA" at bounding box center [600, 129] width 22 height 25
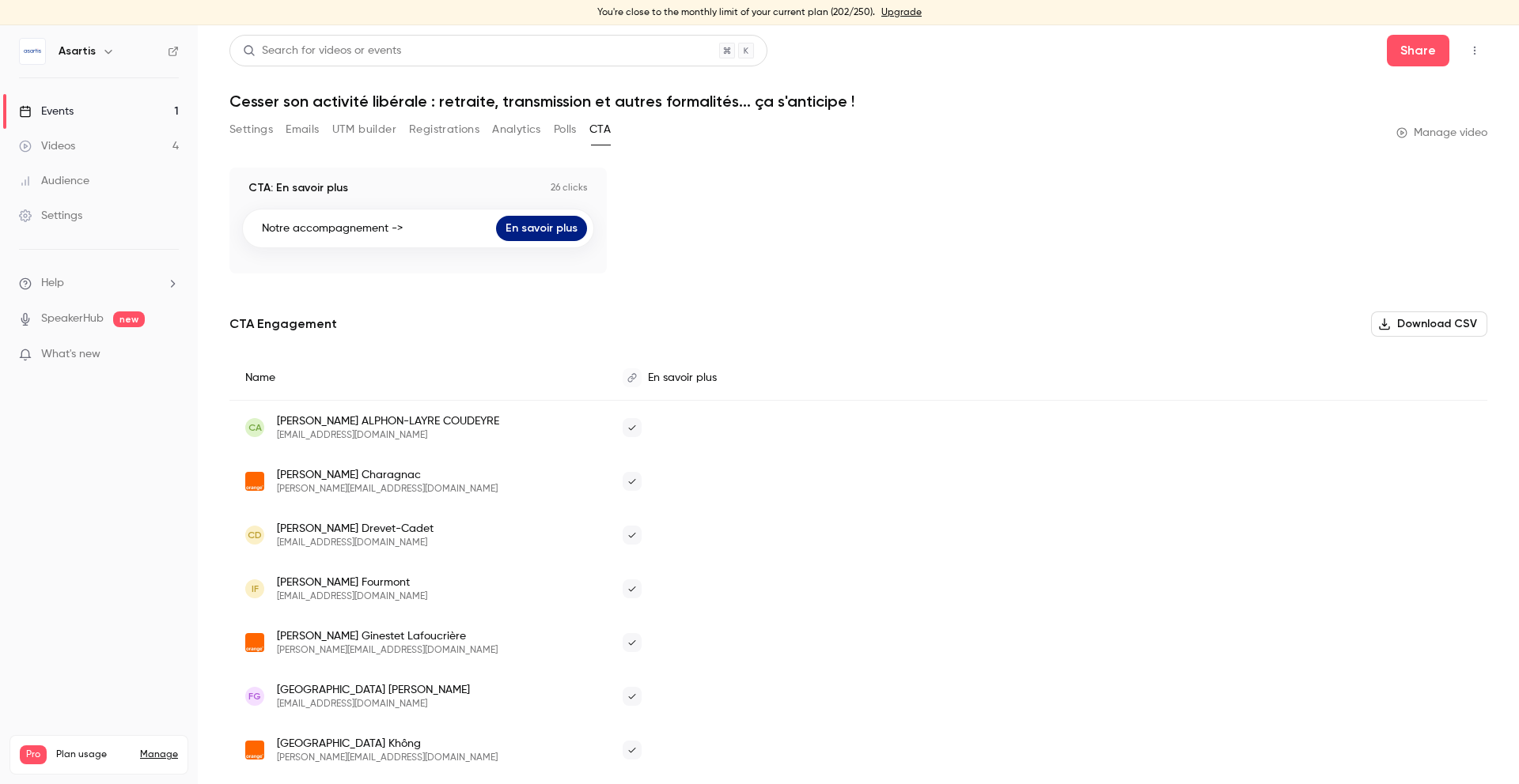
click at [425, 134] on button "Registrations" at bounding box center [444, 129] width 71 height 25
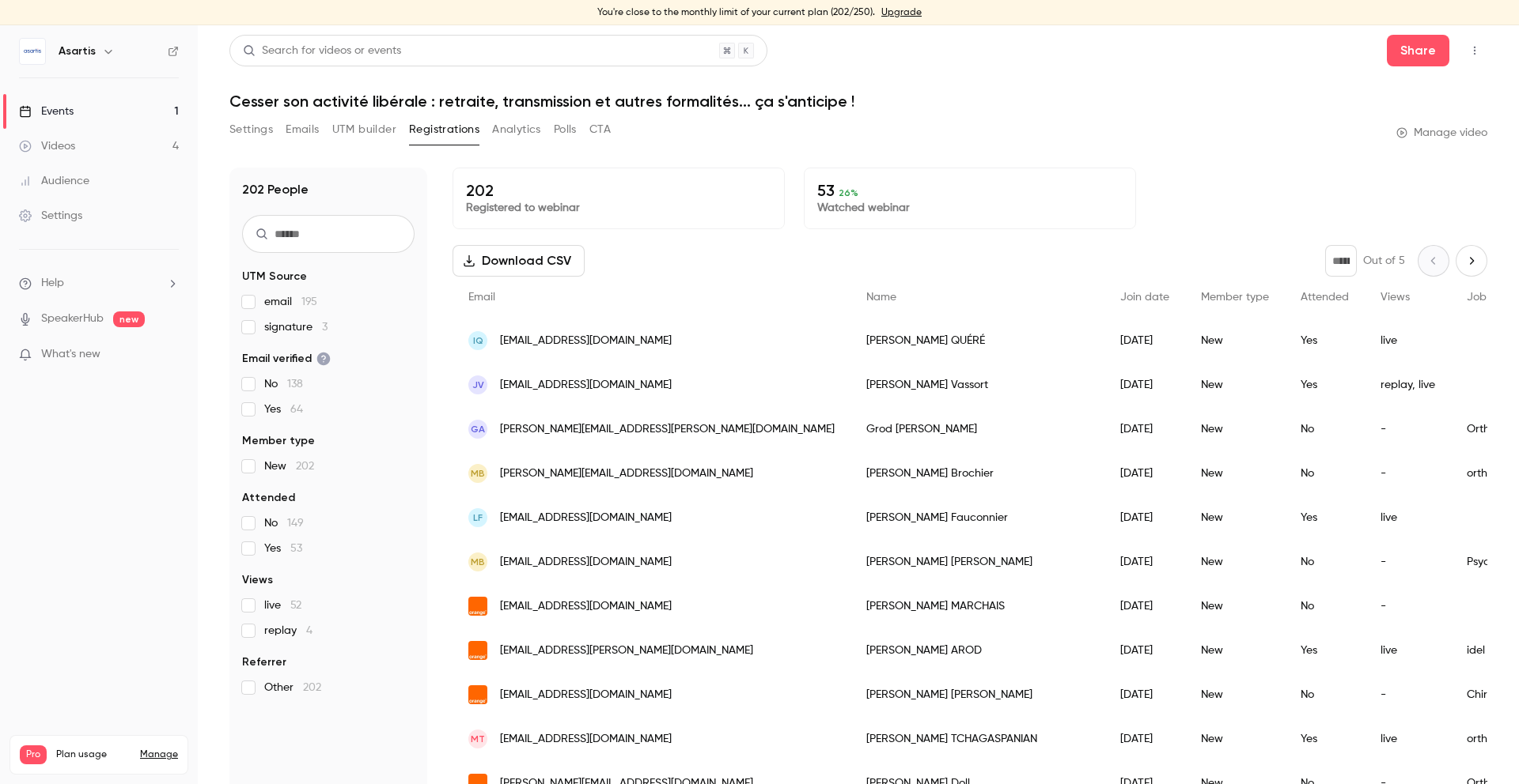
click at [258, 133] on button "Settings" at bounding box center [251, 129] width 43 height 25
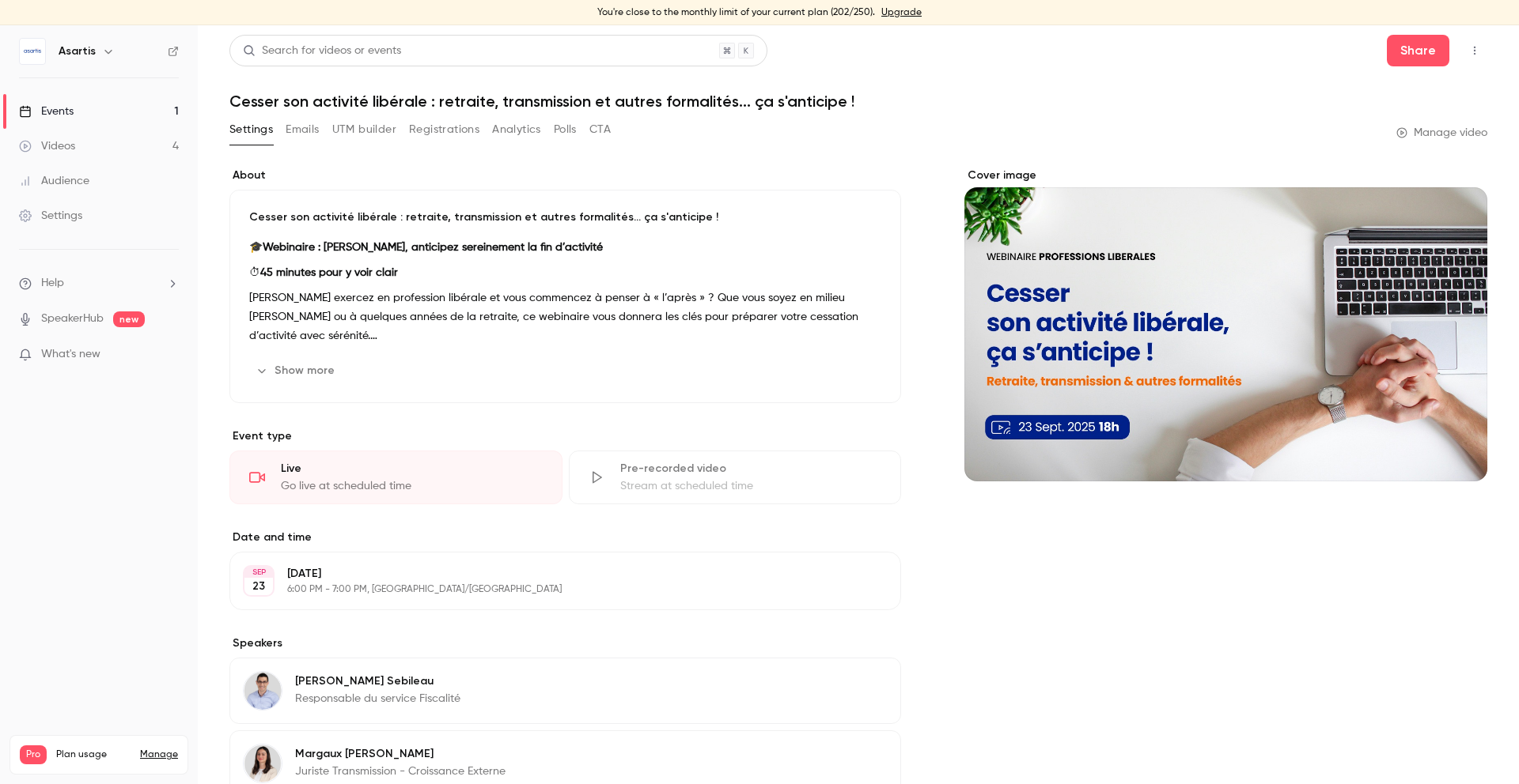
click at [114, 152] on link "Videos 4" at bounding box center [99, 146] width 198 height 35
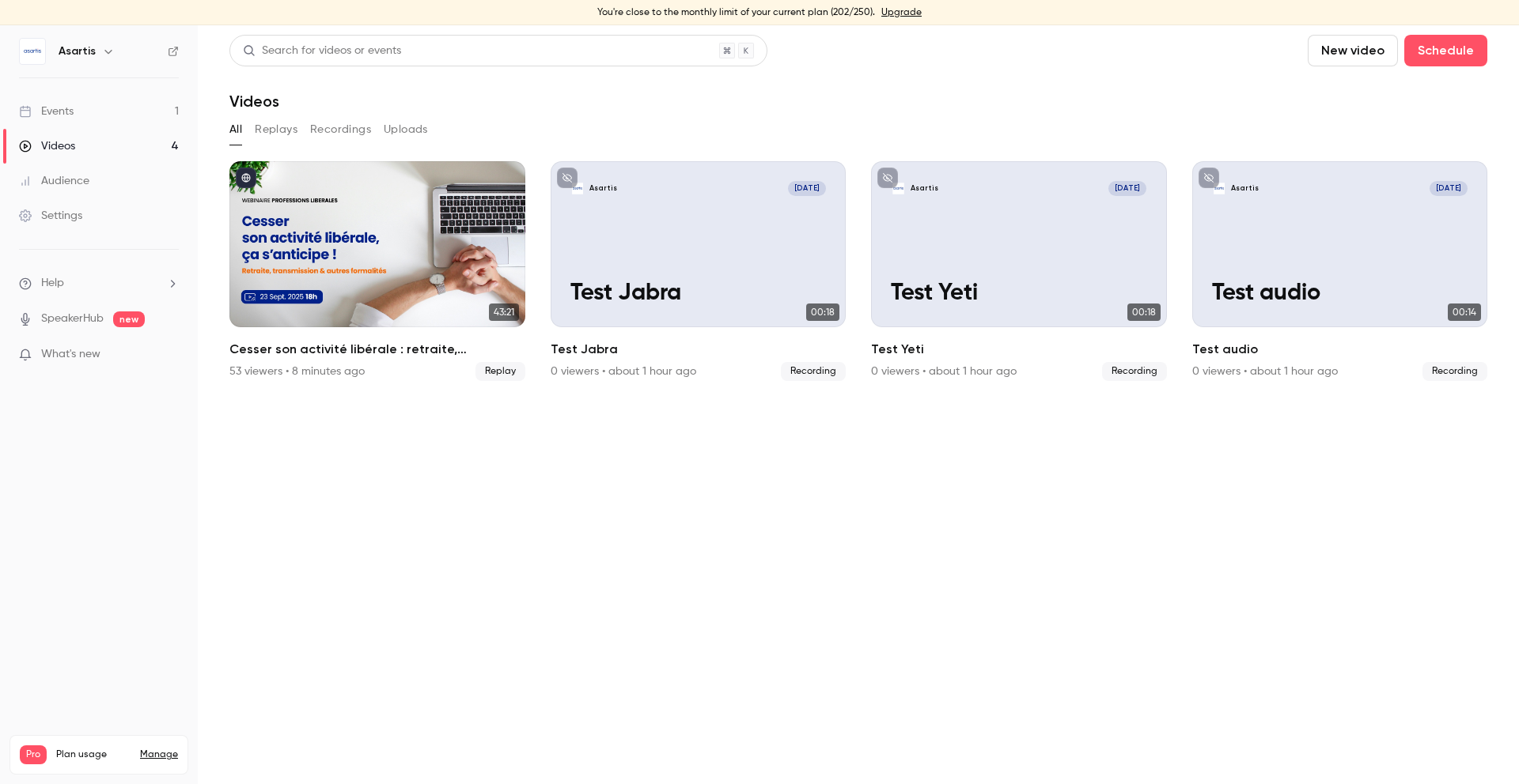
click at [282, 136] on button "Replays" at bounding box center [275, 129] width 42 height 25
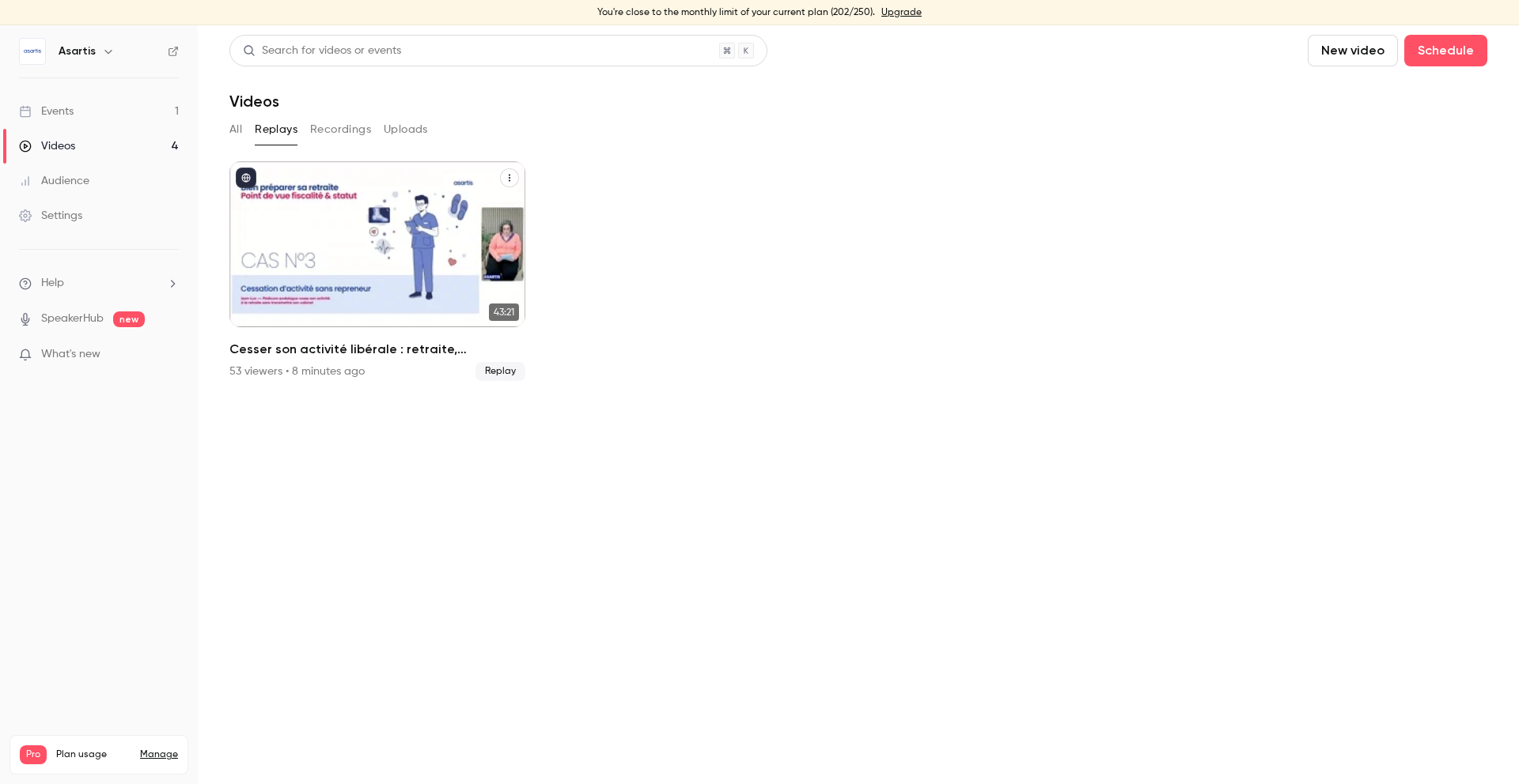
click at [509, 177] on icon "Cesser son activité libérale : retraite, transmission et autres formalités... ç…" at bounding box center [510, 178] width 2 height 8
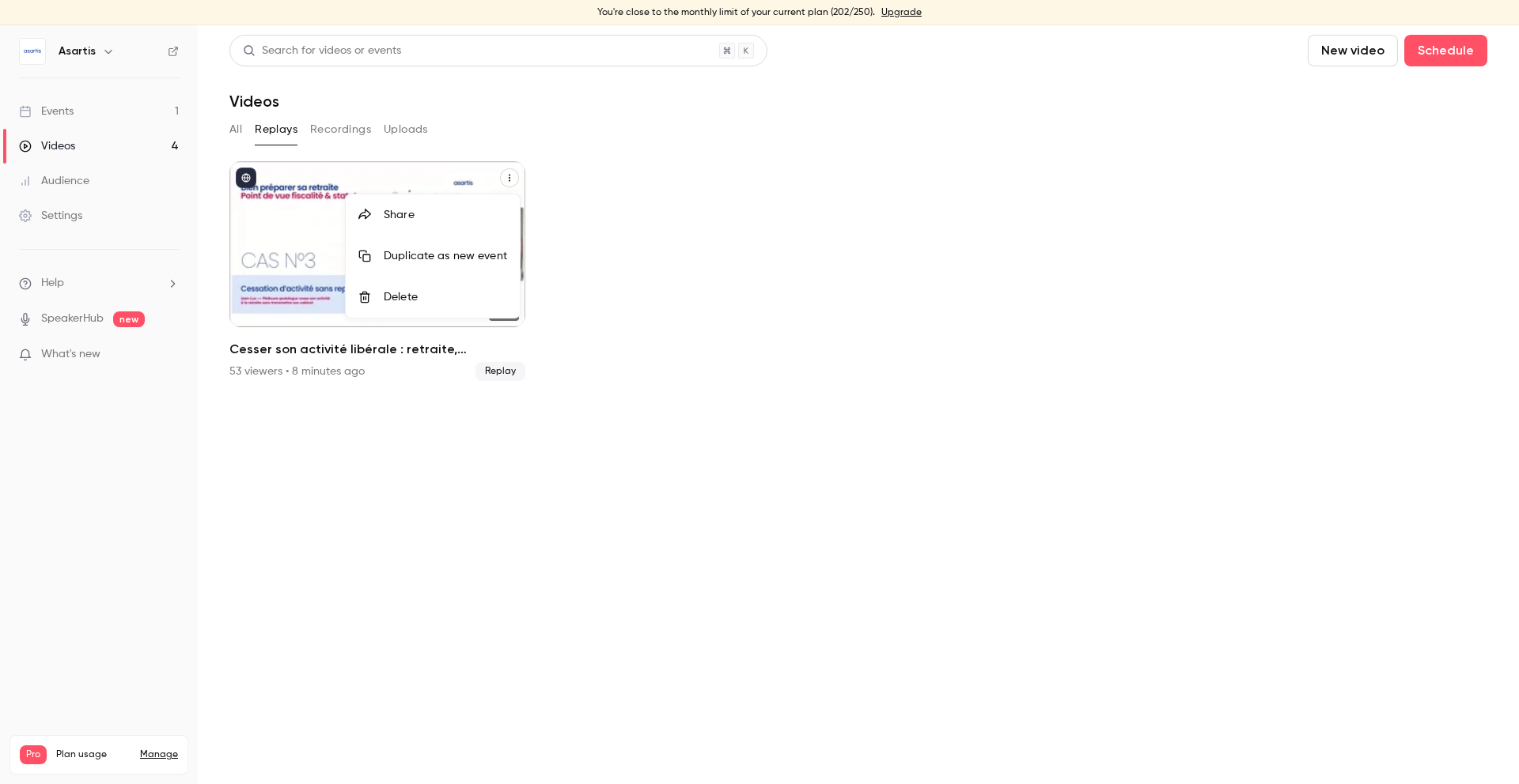
click at [675, 243] on div at bounding box center [759, 392] width 1519 height 784
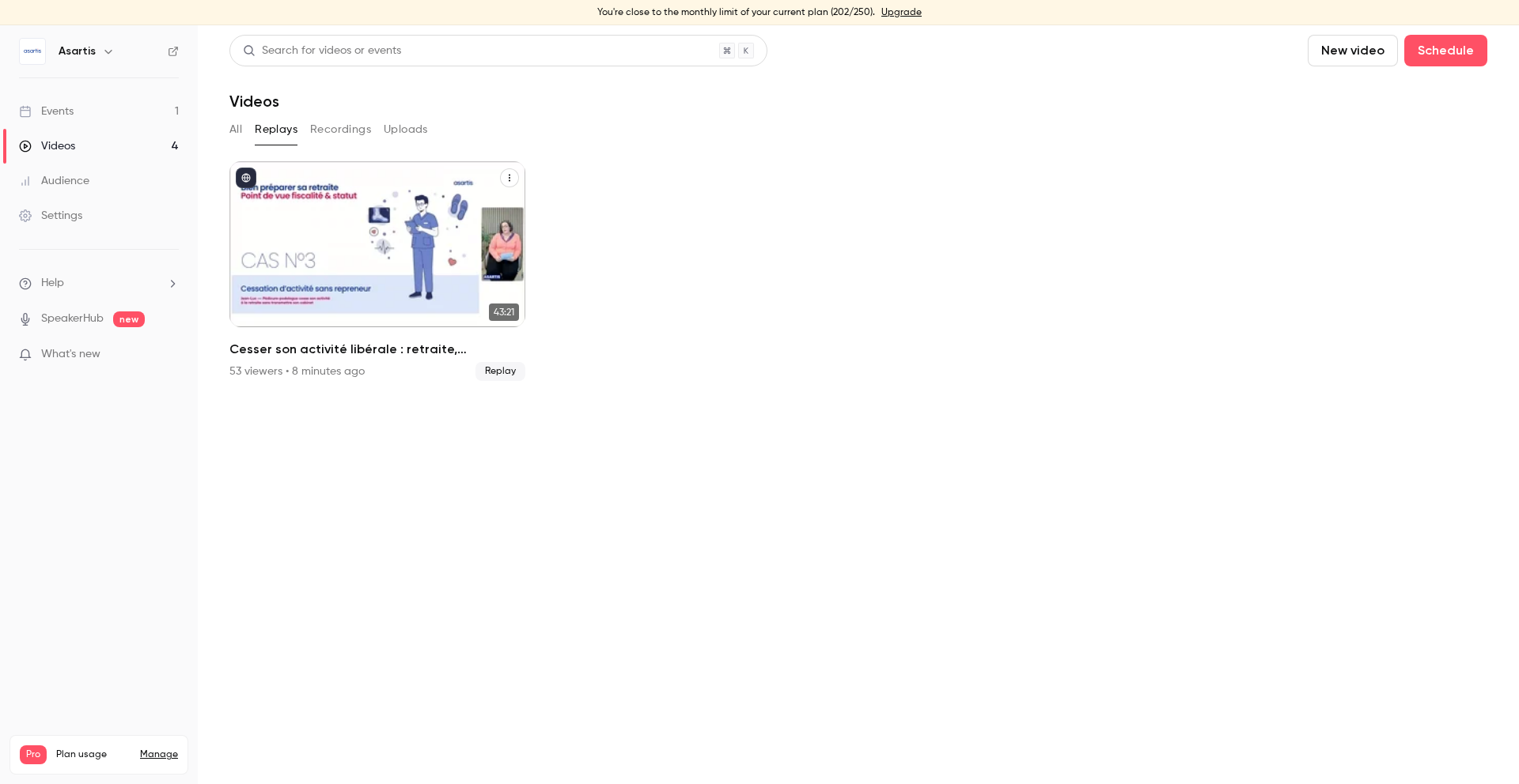
click at [418, 240] on div "Cesser son activité libérale : retraite, transmission et autres formalités... ç…" at bounding box center [377, 244] width 296 height 166
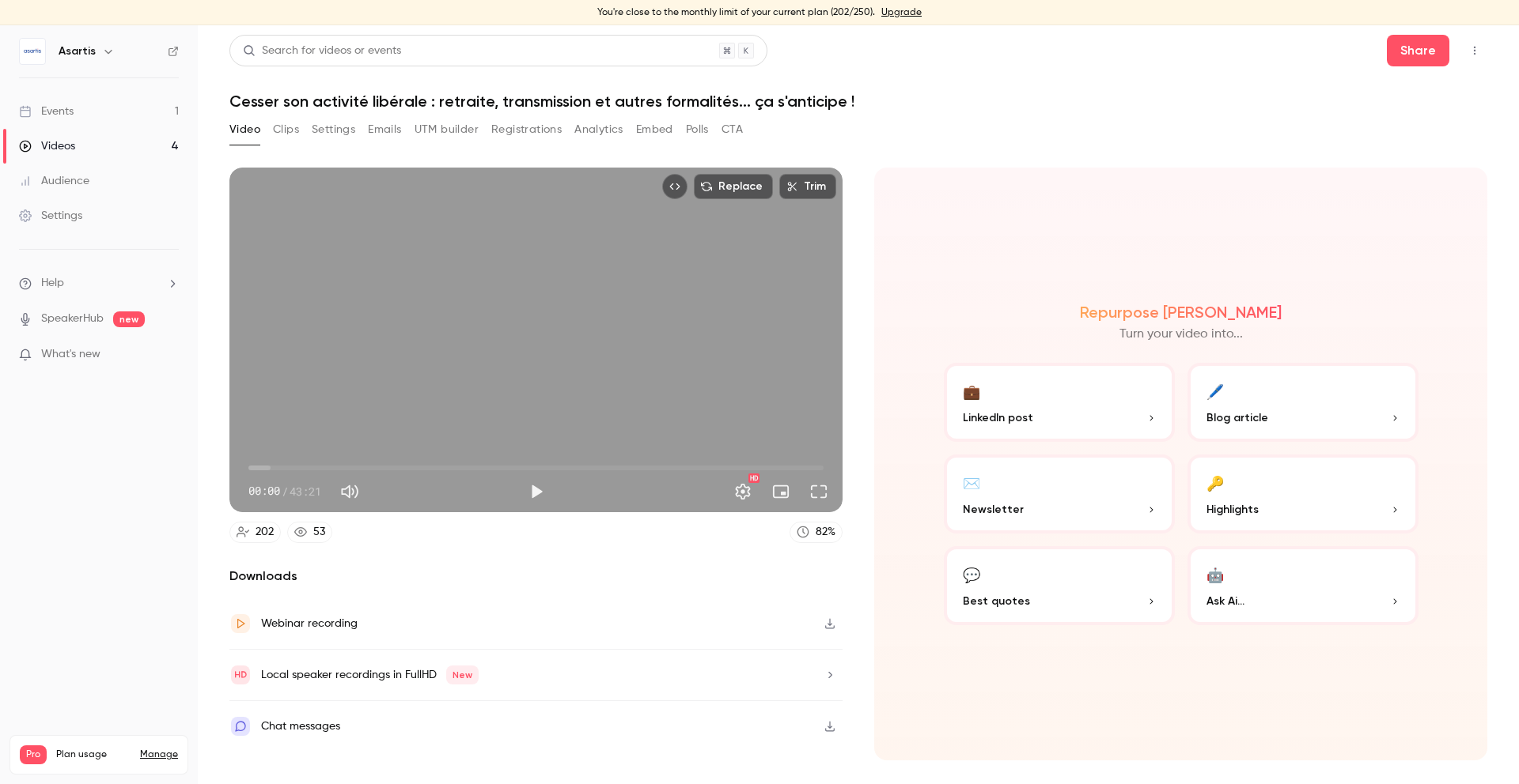
click at [827, 726] on icon "button" at bounding box center [830, 727] width 12 height 11
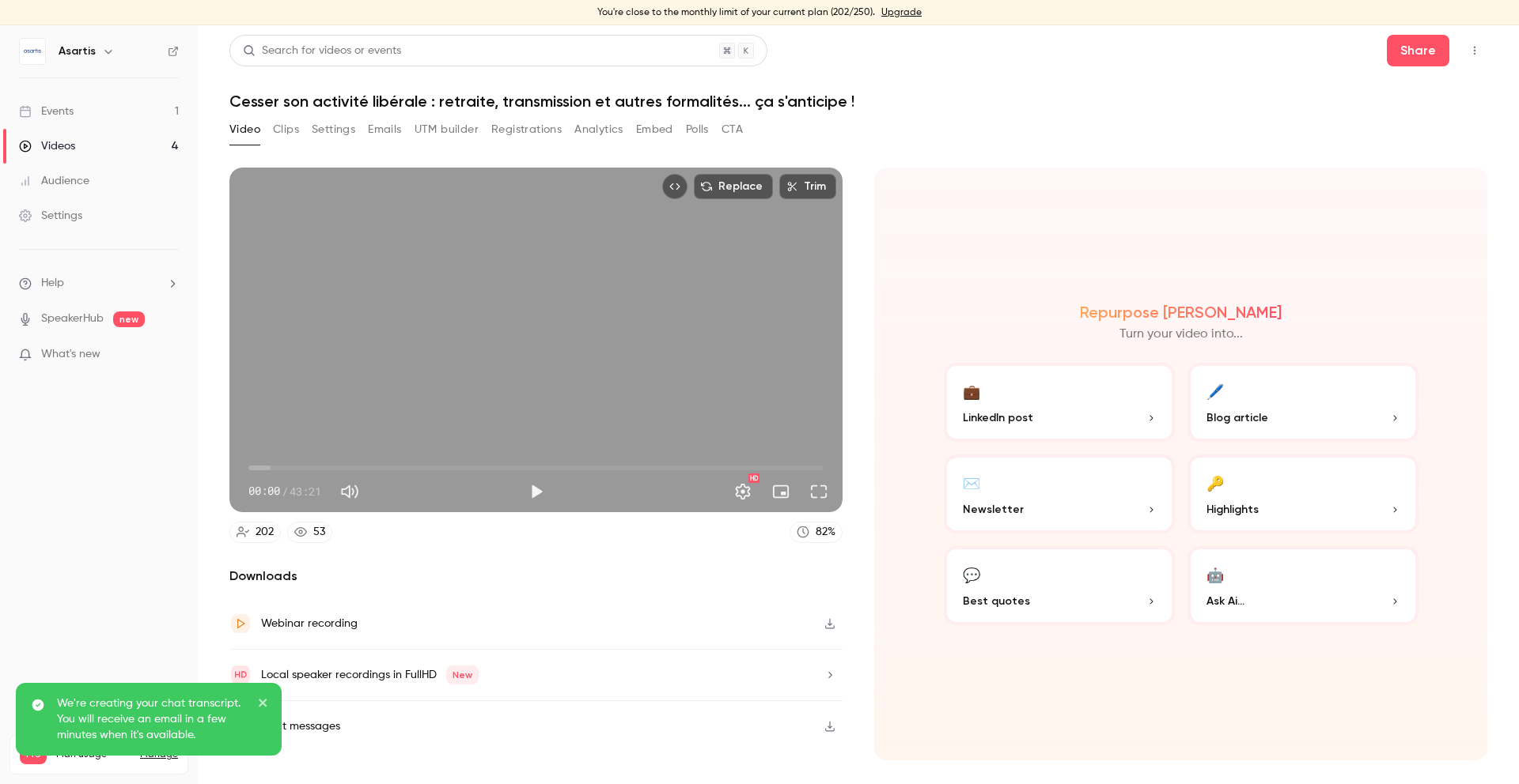
drag, startPoint x: 258, startPoint y: 698, endPoint x: 276, endPoint y: 728, distance: 35.0
click at [258, 698] on icon "close" at bounding box center [264, 702] width 11 height 12
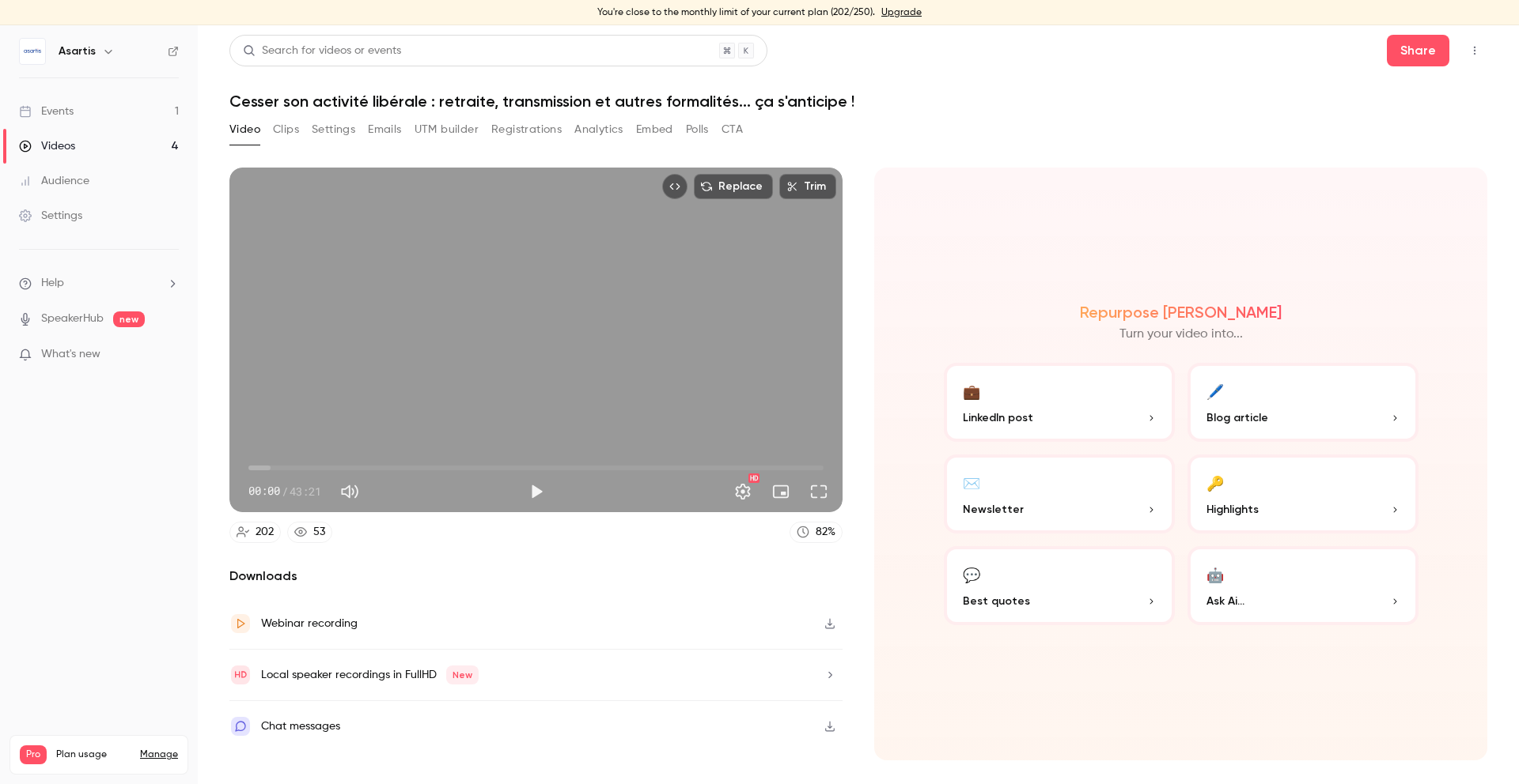
click at [123, 144] on link "Videos 4" at bounding box center [99, 146] width 198 height 35
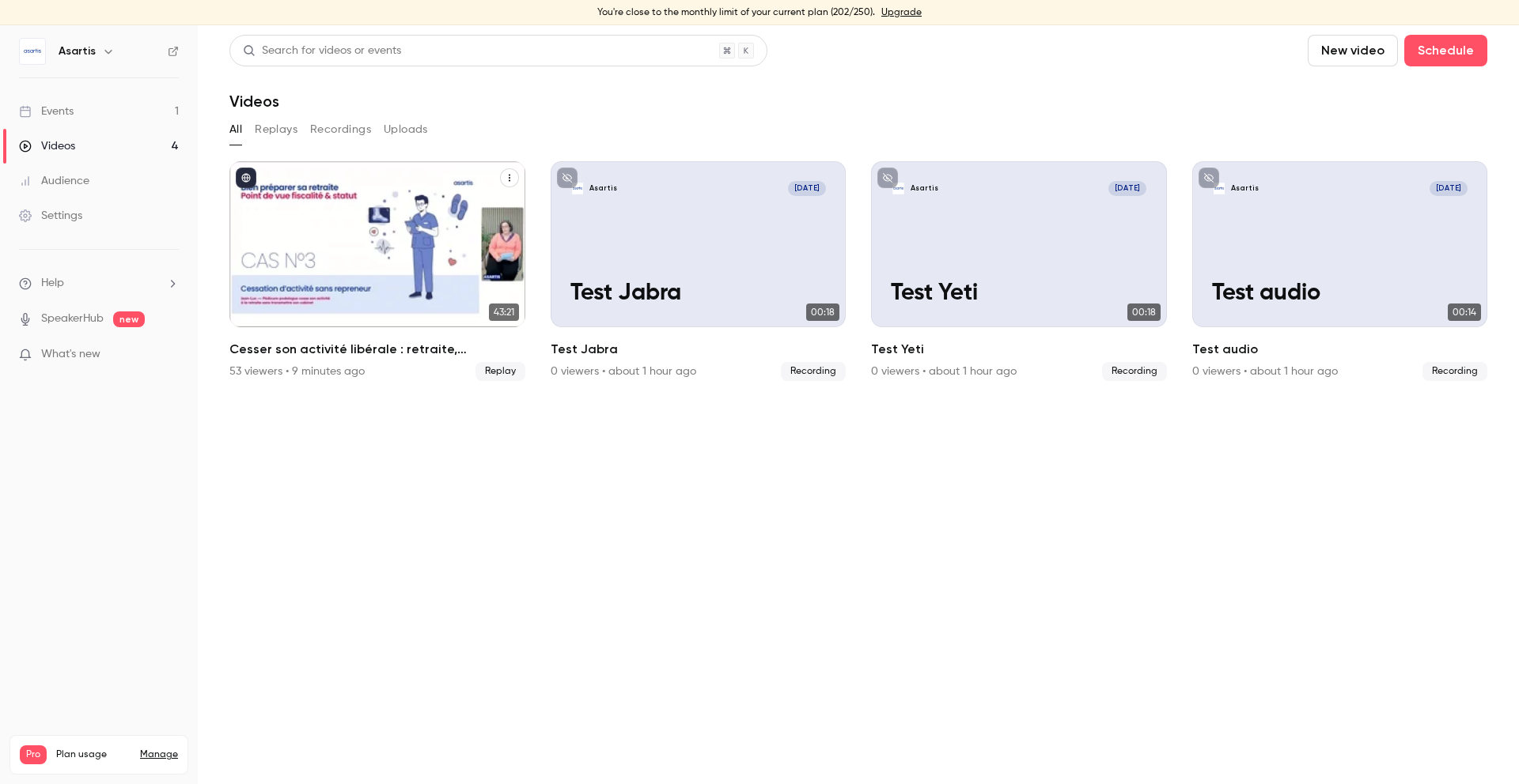
click at [454, 247] on div "Cesser son activité libérale : retraite, transmission et autres formalités... ç…" at bounding box center [377, 244] width 296 height 166
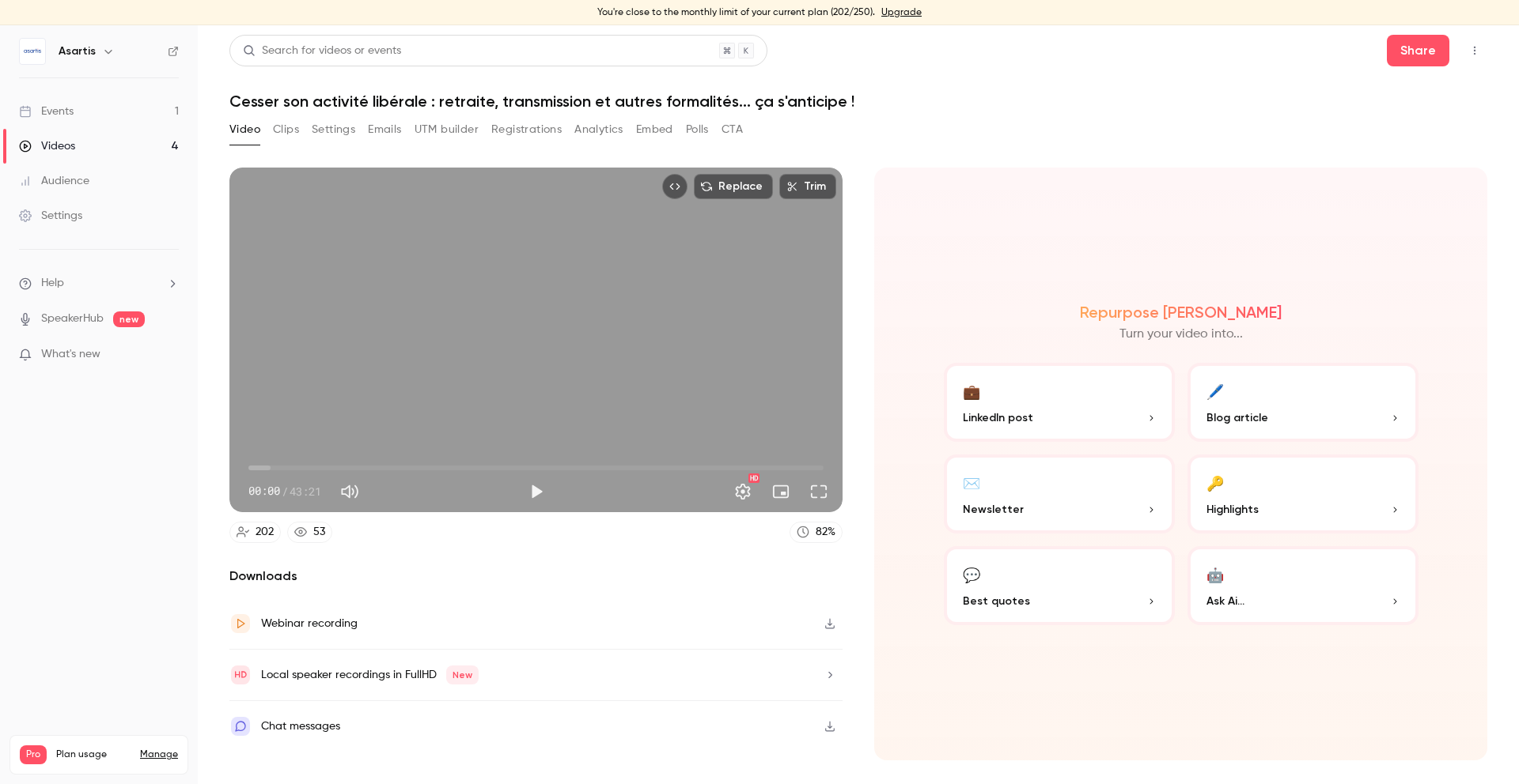
click at [293, 726] on div "Chat messages" at bounding box center [301, 727] width 79 height 19
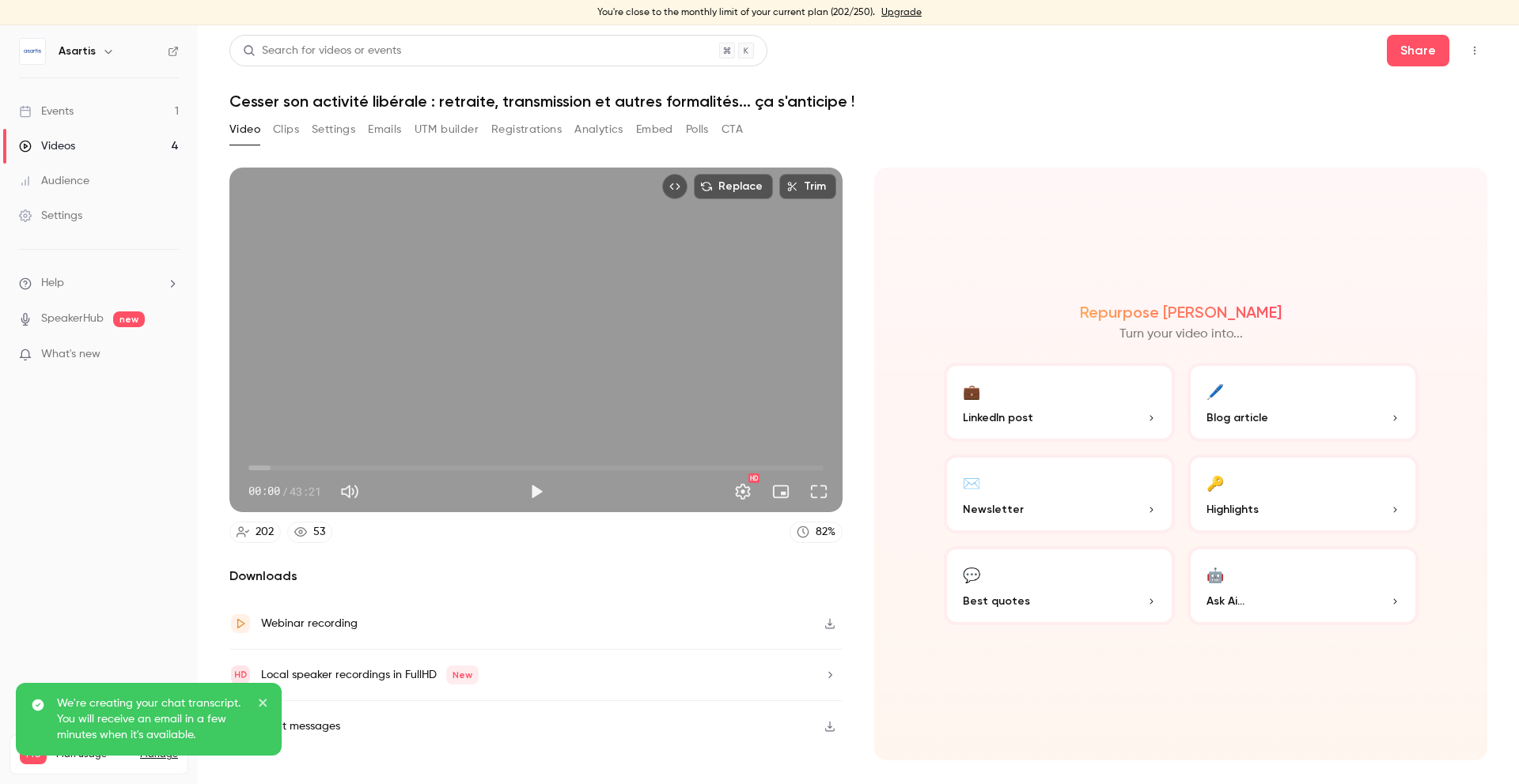
click at [266, 698] on icon "close" at bounding box center [264, 702] width 11 height 12
